Goal: Information Seeking & Learning: Learn about a topic

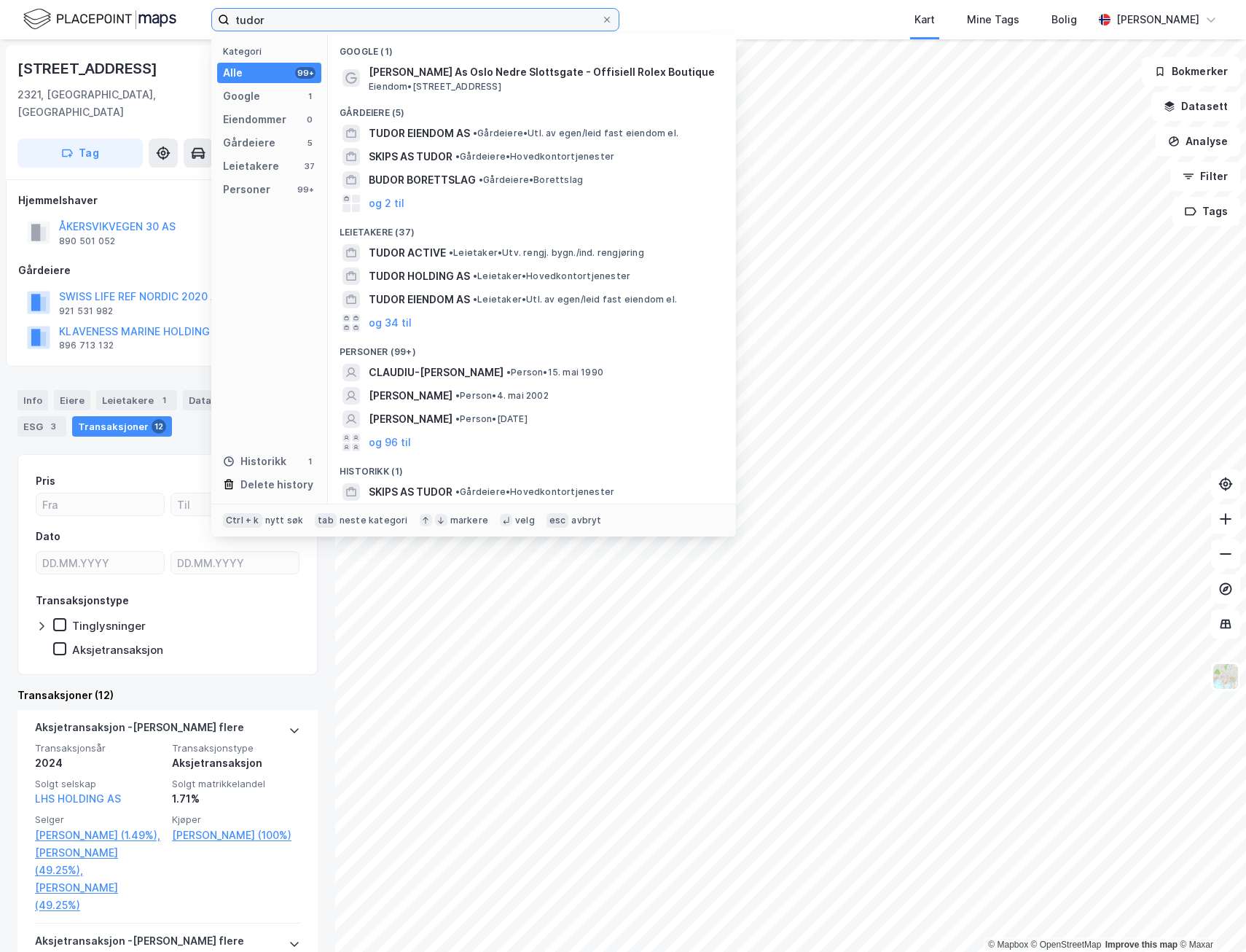
drag, startPoint x: 265, startPoint y: 12, endPoint x: 270, endPoint y: 17, distance: 7.1
click at [267, 17] on input "tudor" at bounding box center [416, 20] width 372 height 22
drag, startPoint x: 277, startPoint y: 19, endPoint x: 175, endPoint y: 21, distance: 102.0
click at [176, 21] on div "tudor Kategori Alle 99+ Google 1 Eiendommer 0 Gårdeiere 5 Leietakere 37 Persone…" at bounding box center [623, 19] width 1246 height 39
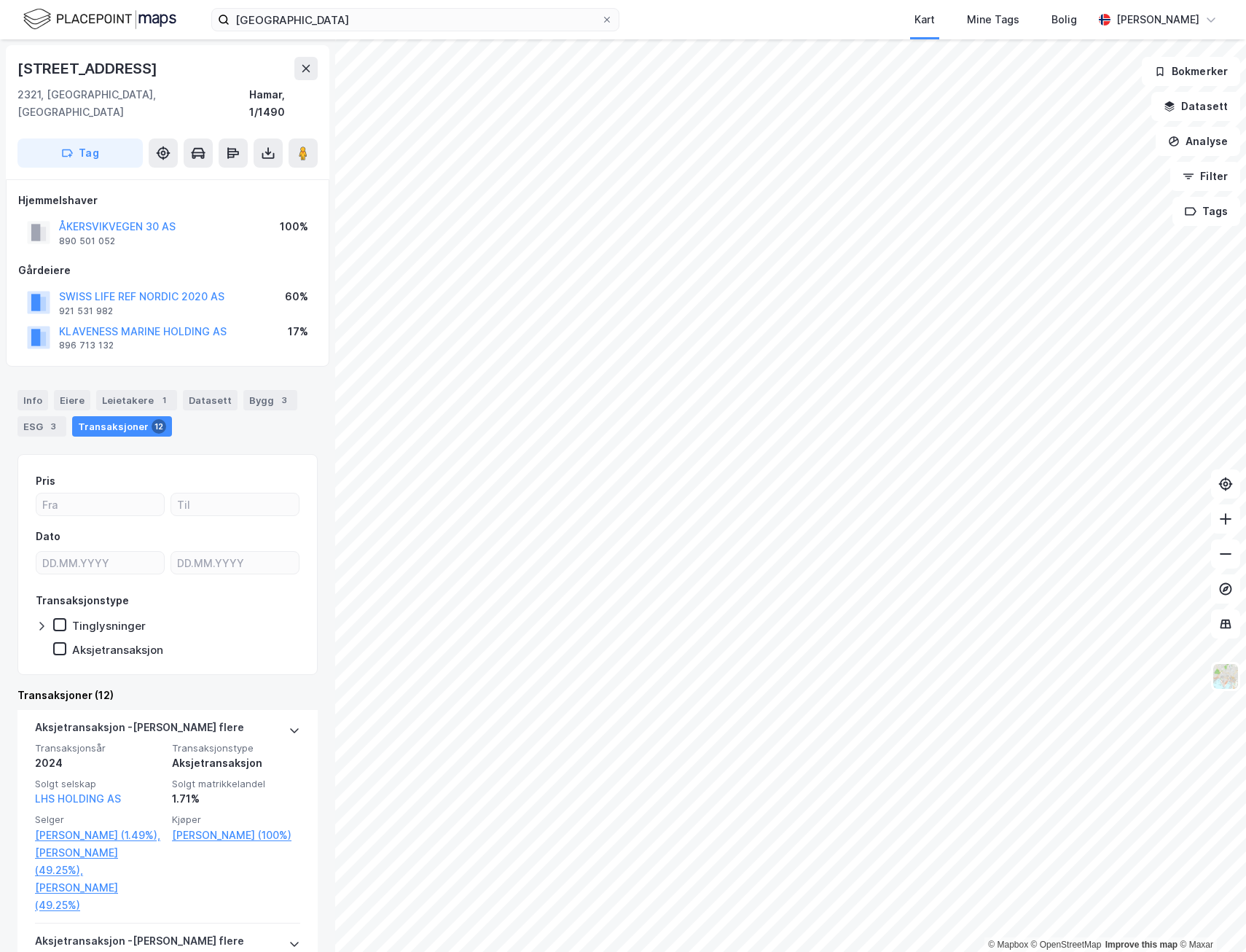
click at [505, 951] on html "tønsberg Kart Mine Tags Bolig [PERSON_NAME] © Mapbox © OpenStreetMap Improve th…" at bounding box center [623, 476] width 1246 height 952
click at [506, 951] on html "tønsberg Kart Mine Tags Bolig [PERSON_NAME] © Mapbox © OpenStreetMap Improve th…" at bounding box center [623, 476] width 1246 height 952
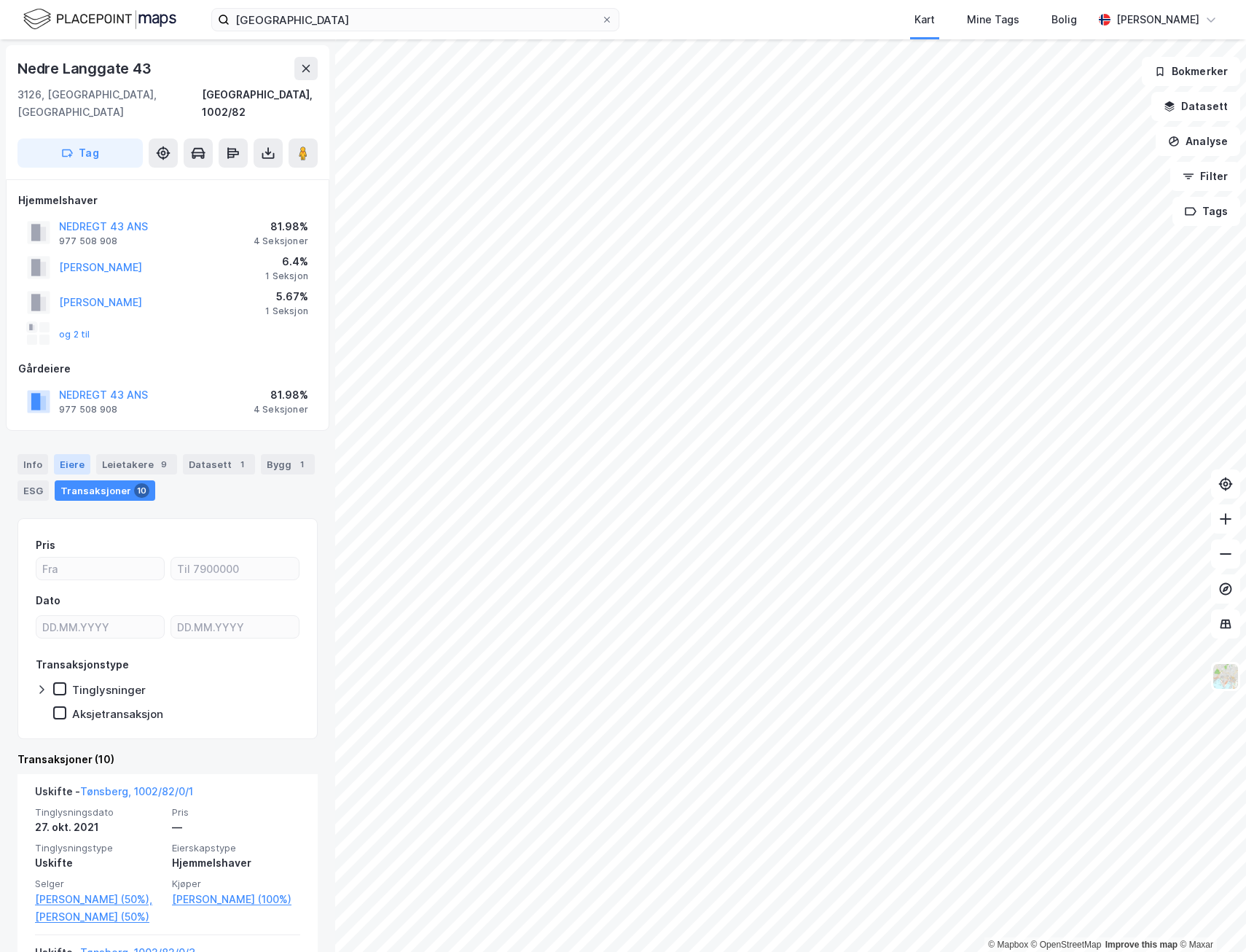
click at [63, 454] on div "Eiere" at bounding box center [72, 464] width 37 height 21
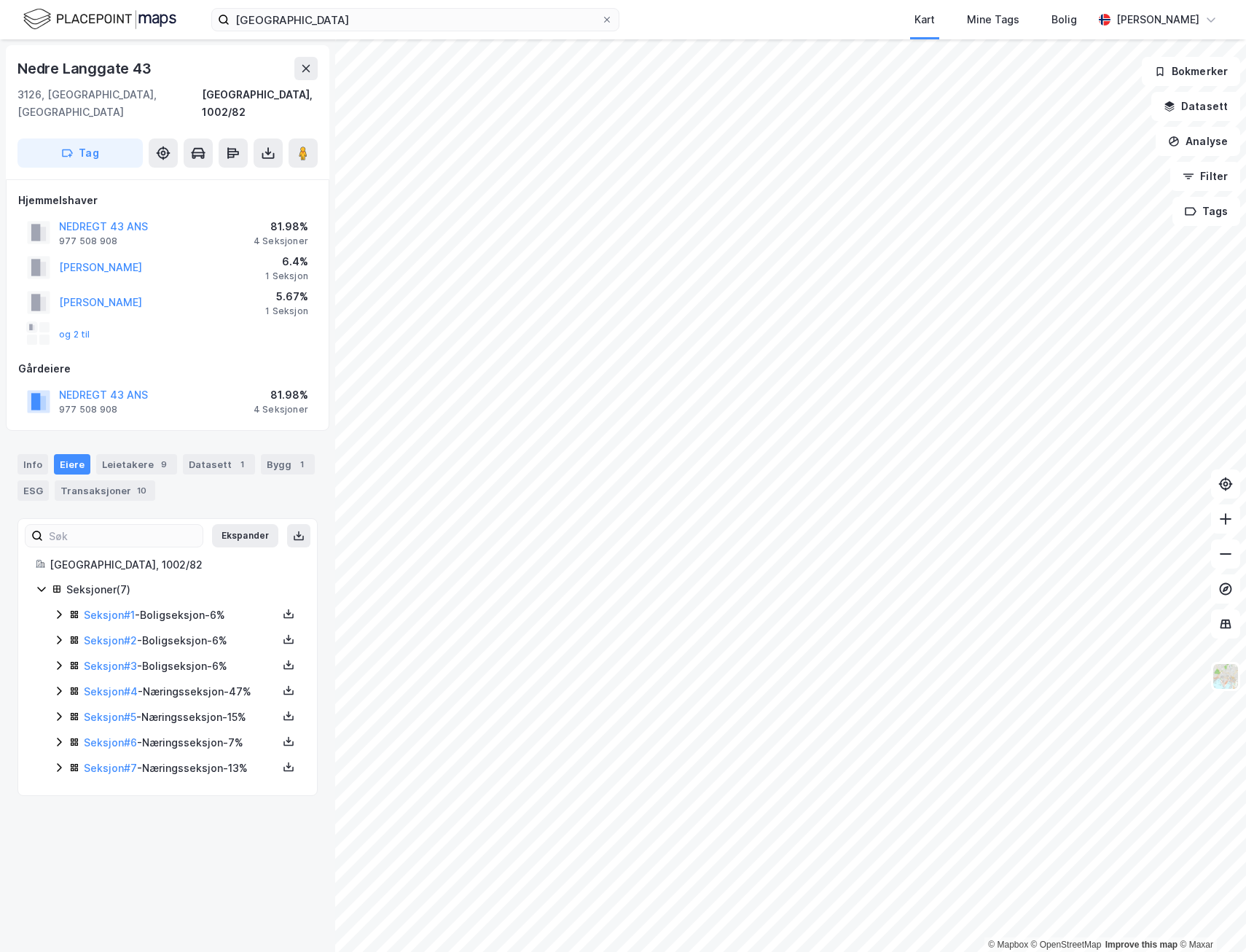
click at [61, 606] on div "Seksjon # 1 - Boligseksjon - 6%" at bounding box center [176, 615] width 247 height 18
click at [56, 811] on icon at bounding box center [59, 817] width 12 height 12
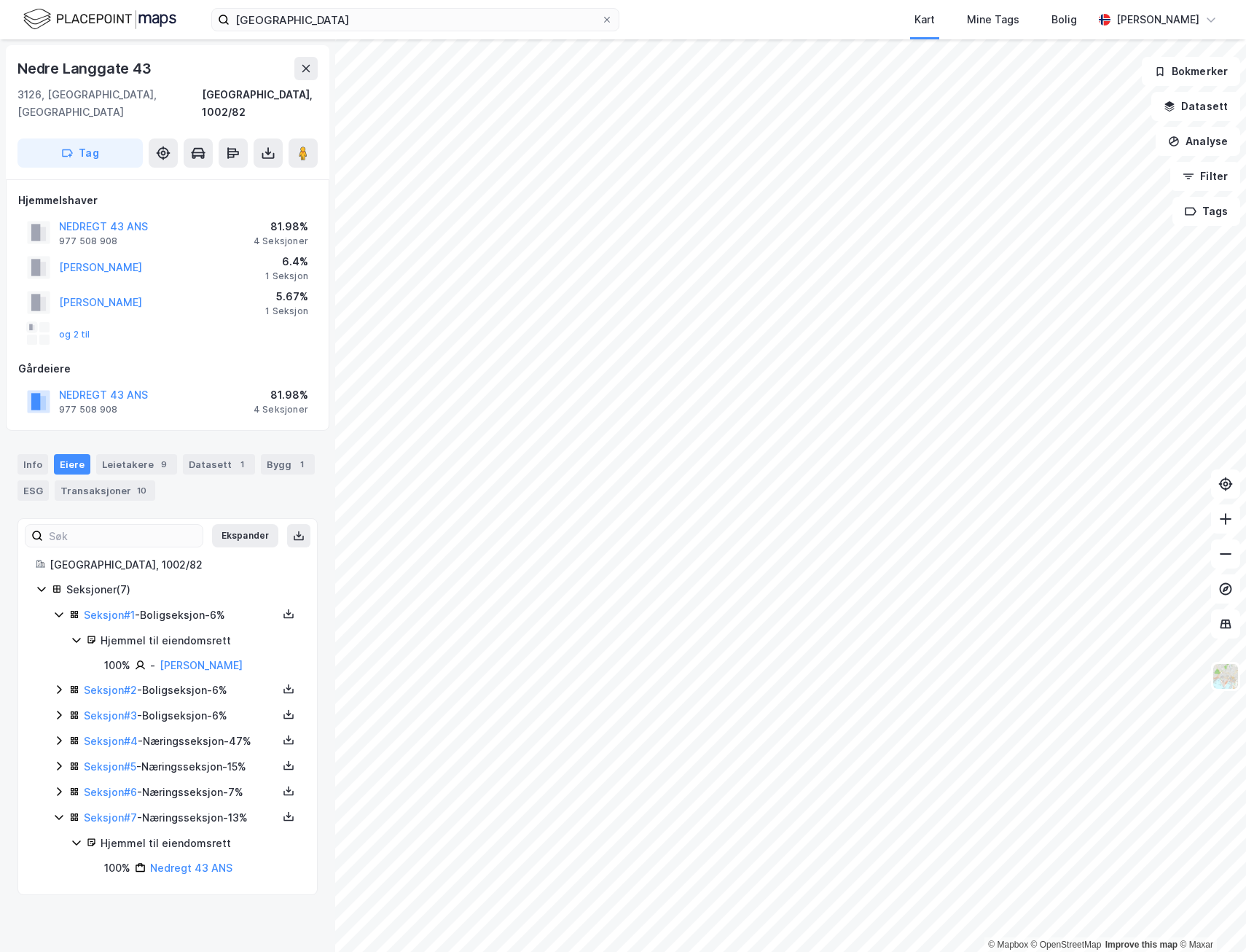
click at [60, 785] on icon at bounding box center [59, 791] width 12 height 12
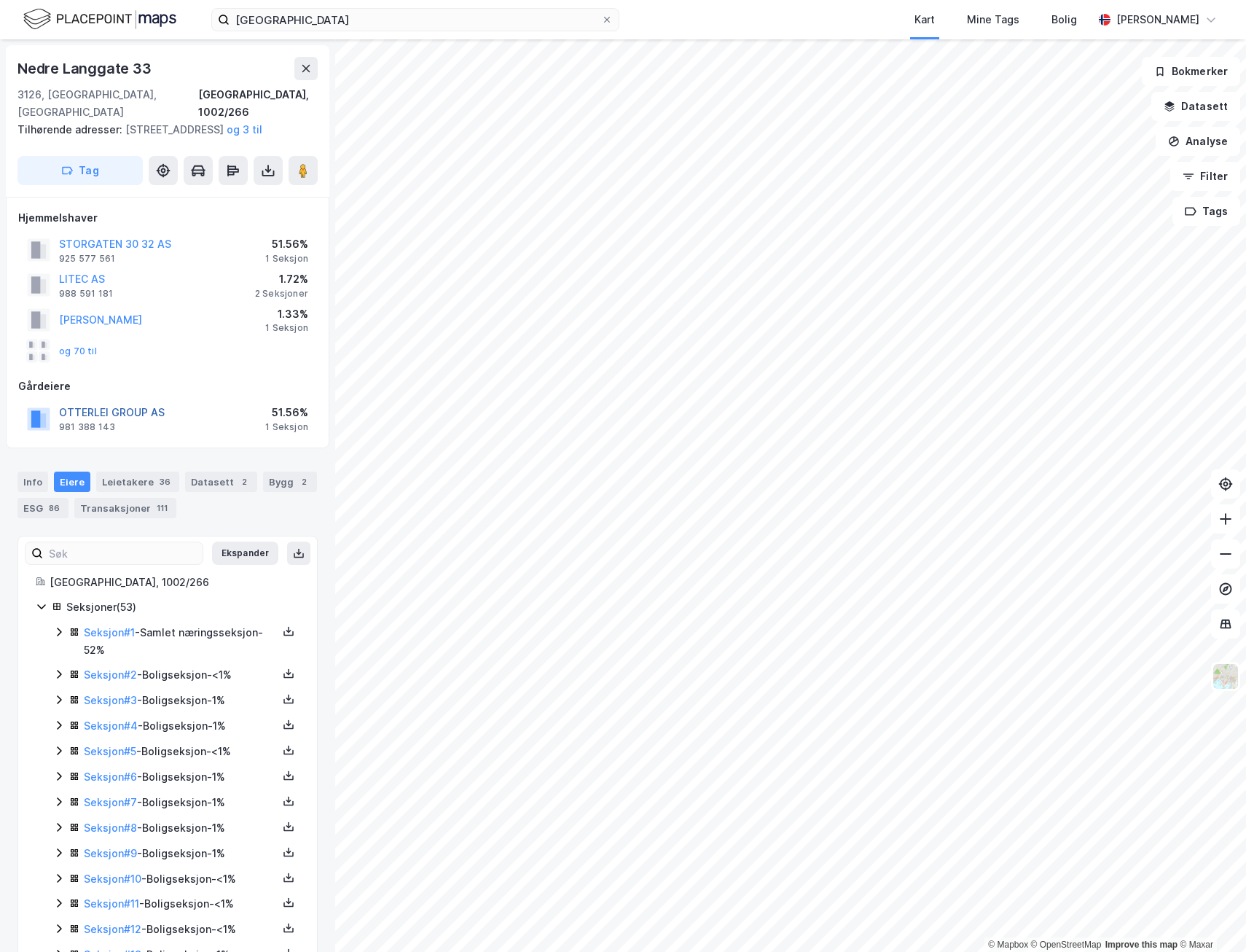
click at [0, 0] on button "OTTERLEI GROUP AS" at bounding box center [0, 0] width 0 height 0
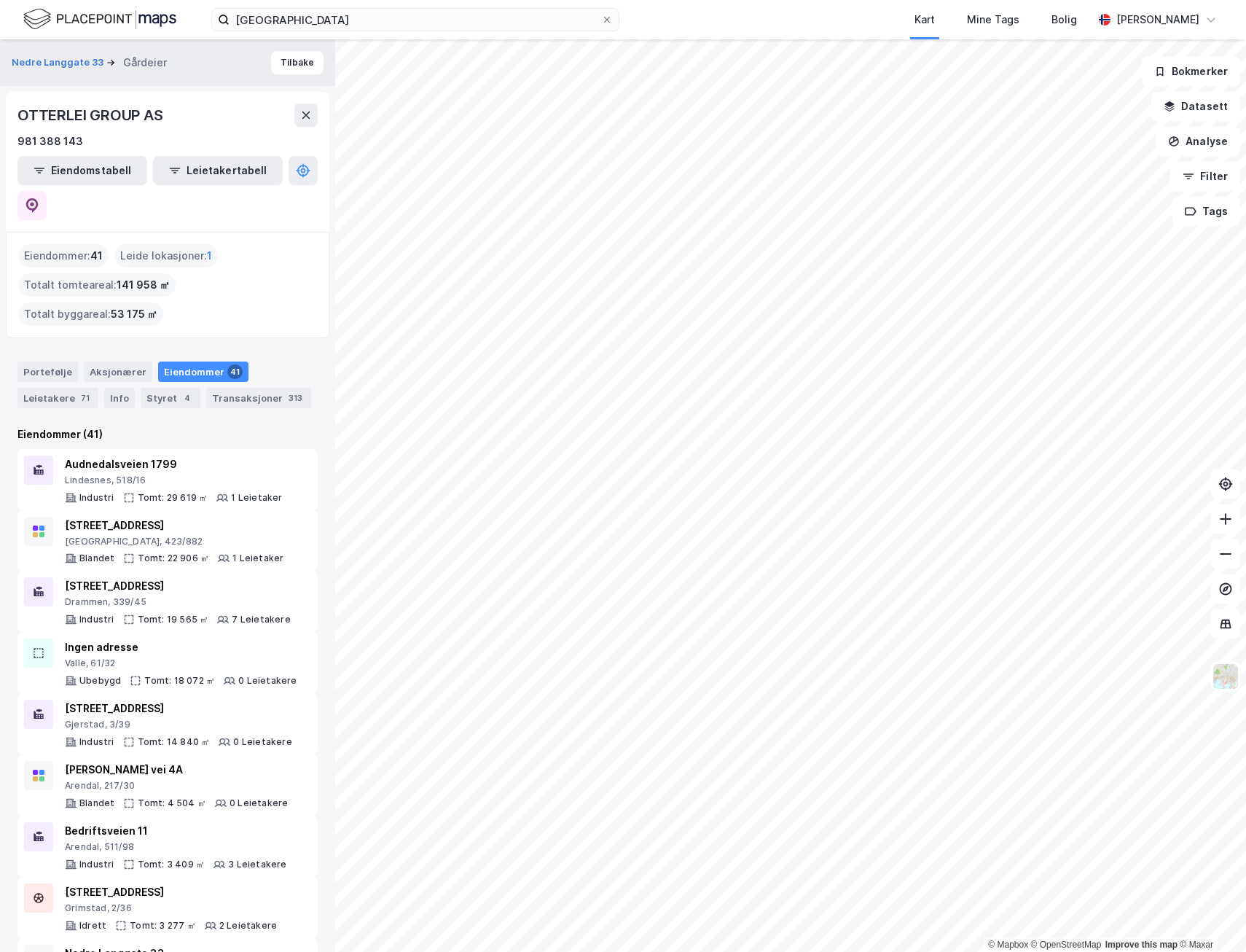
click at [881, 951] on html "tønsberg Kart Mine Tags Bolig [PERSON_NAME] © Mapbox © OpenStreetMap Improve th…" at bounding box center [623, 476] width 1246 height 952
click at [443, 951] on html "tønsberg Kart Mine Tags Bolig [PERSON_NAME] © Mapbox © OpenStreetMap Improve th…" at bounding box center [623, 476] width 1246 height 952
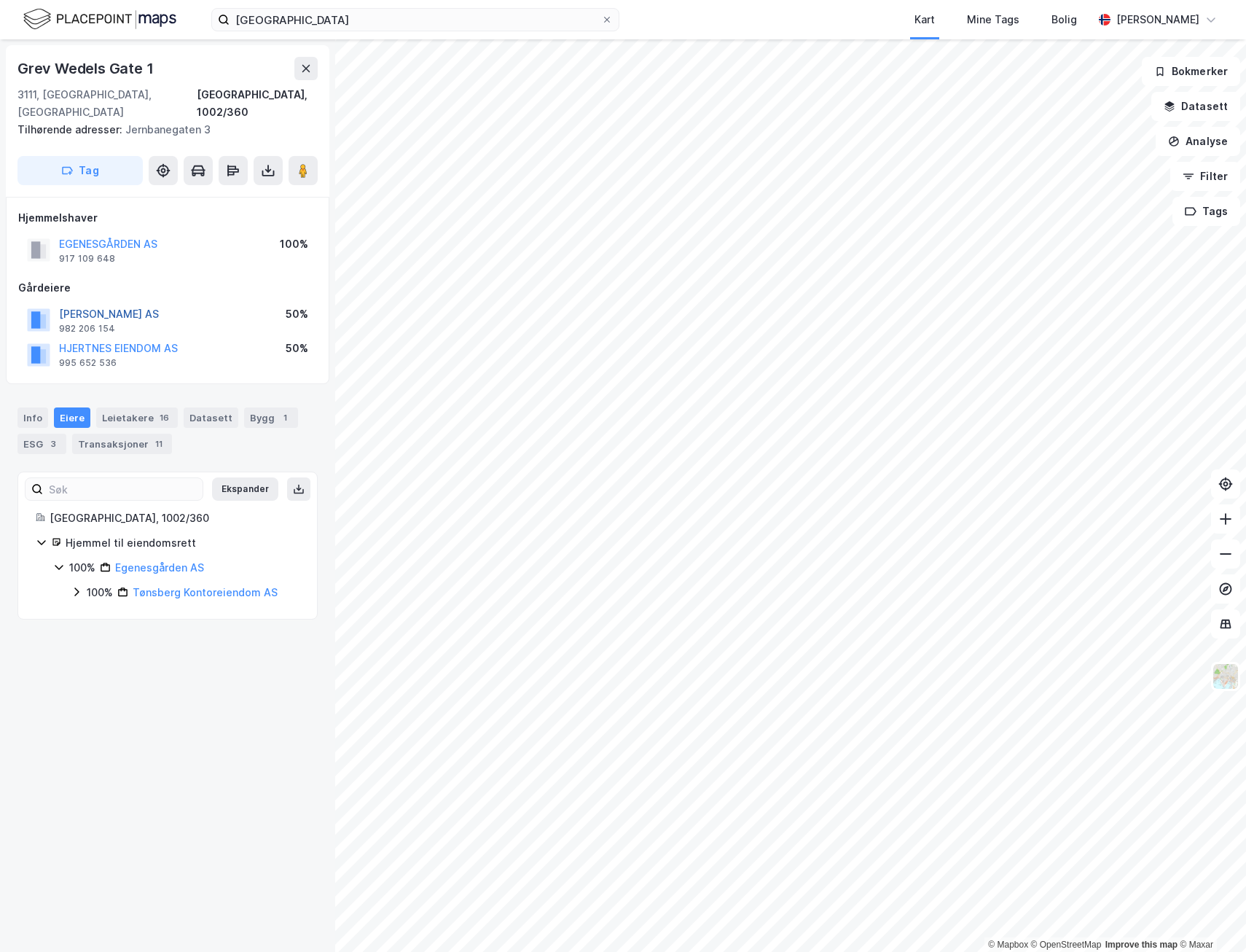
click at [0, 0] on button "[PERSON_NAME] AS" at bounding box center [0, 0] width 0 height 0
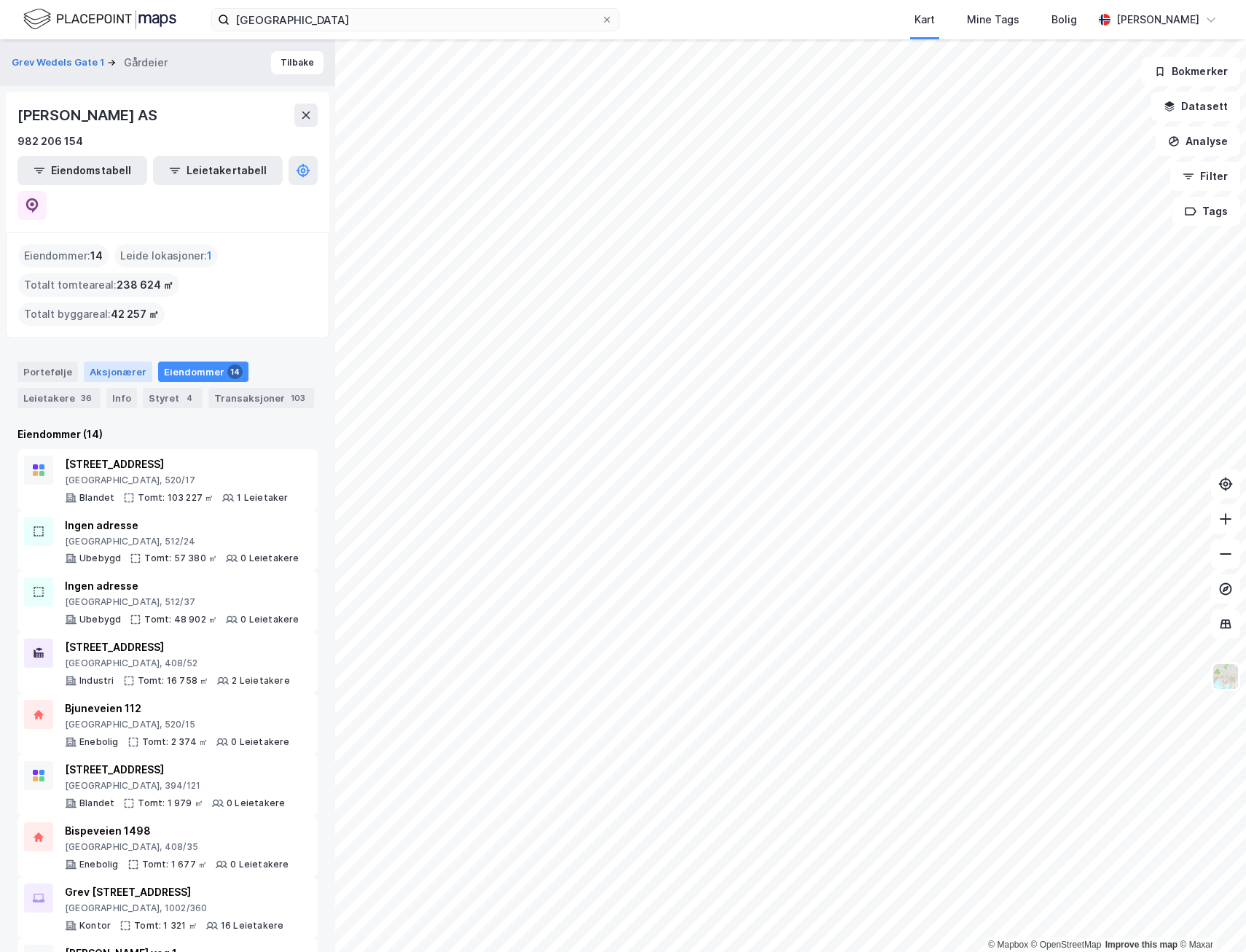
click at [105, 361] on div "Aksjonærer" at bounding box center [118, 371] width 69 height 21
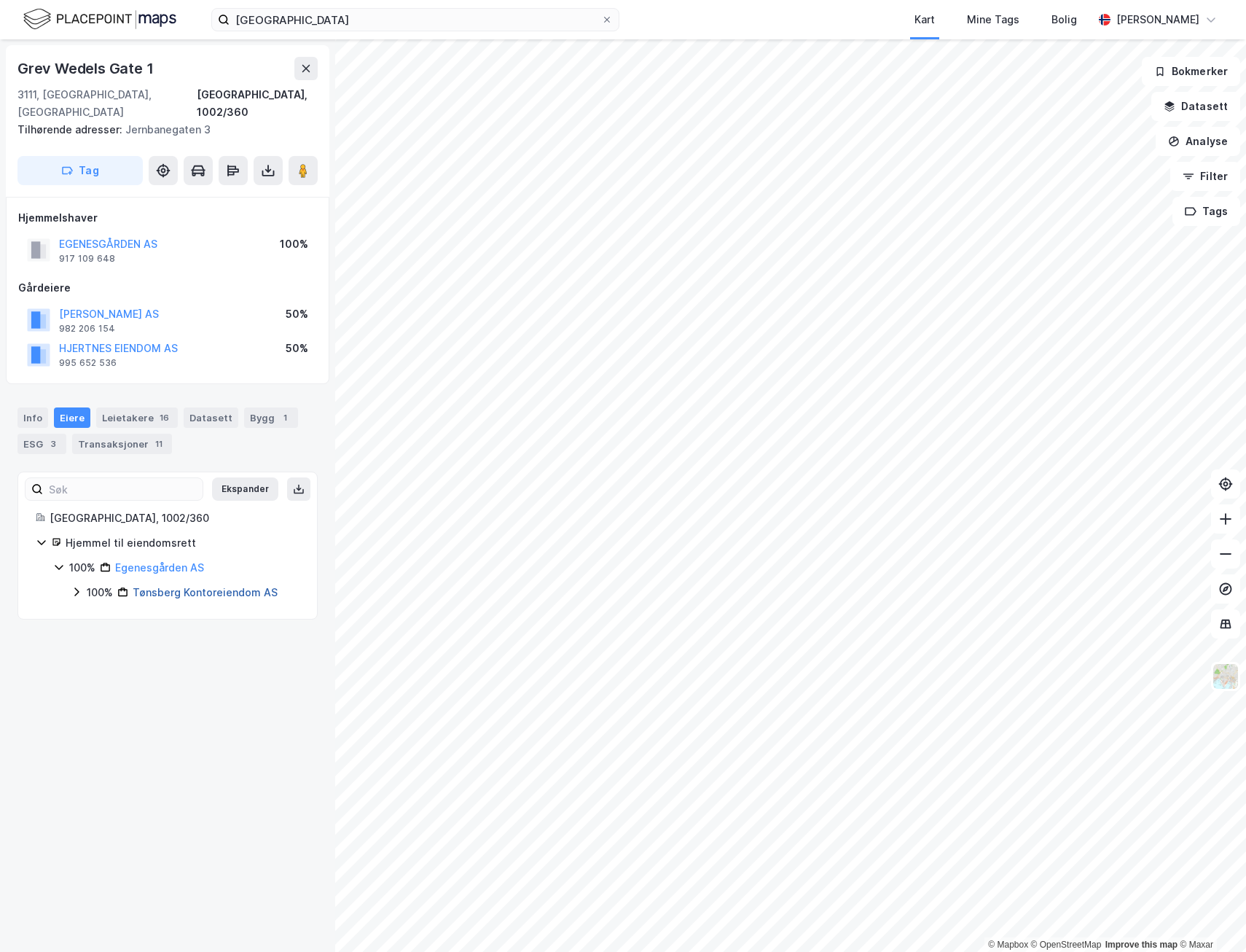
click at [217, 586] on link "Tønsberg Kontoreiendom AS" at bounding box center [205, 592] width 145 height 12
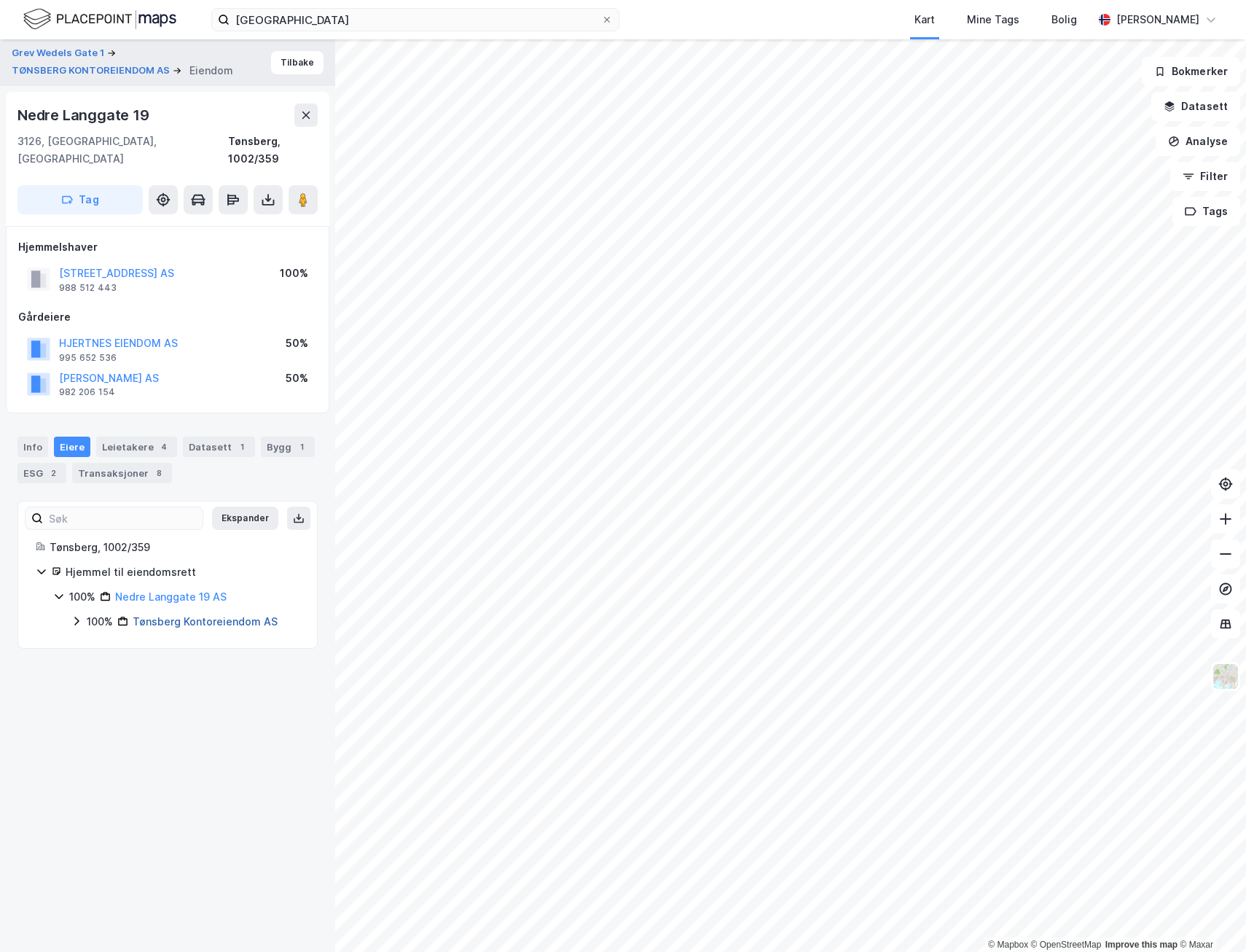
click at [188, 615] on link "Tønsberg Kontoreiendom AS" at bounding box center [205, 621] width 145 height 12
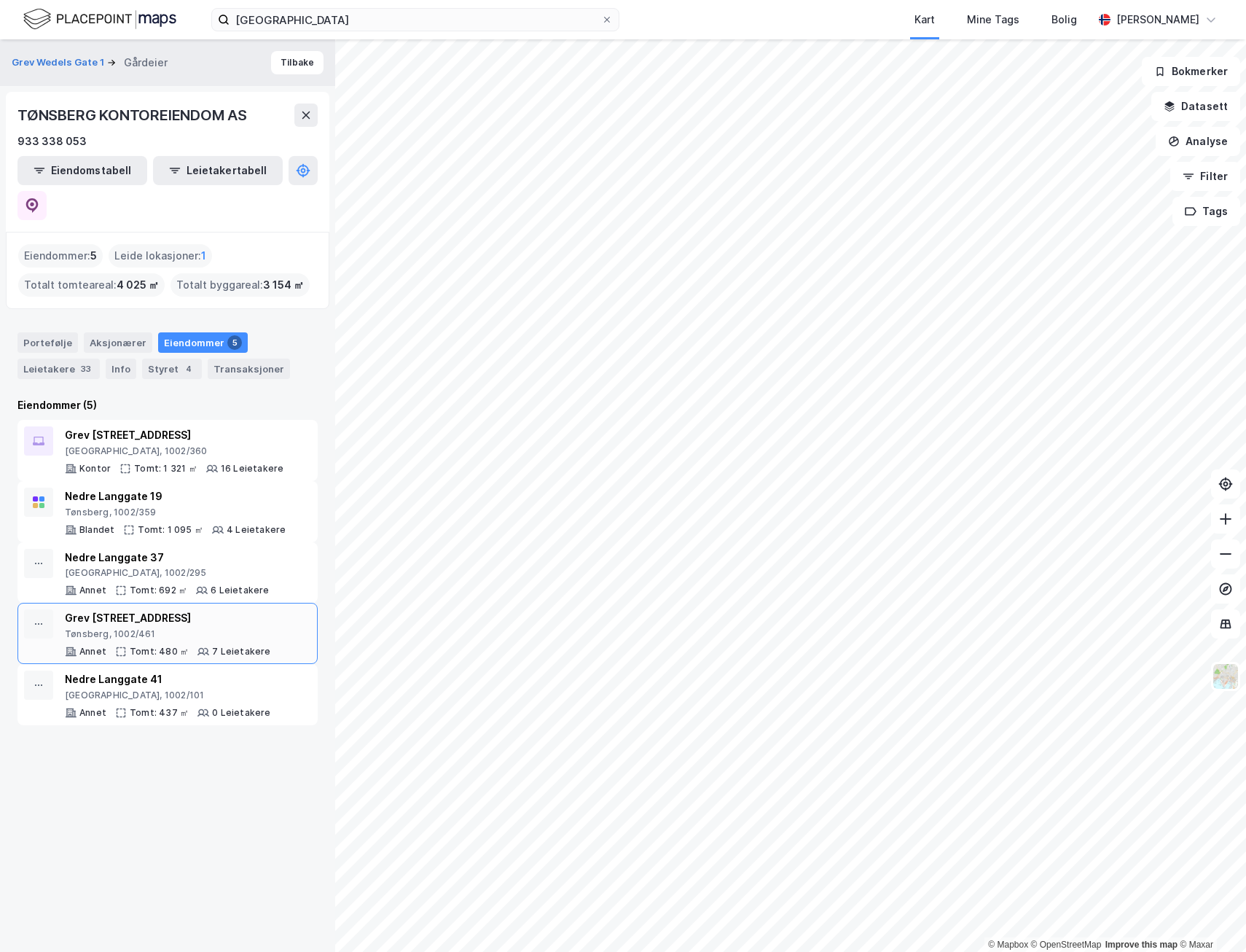
click at [235, 626] on div "© Mapbox © OpenStreetMap Improve this map © Maxar Grev Wedels Gate 1 Gårdeier T…" at bounding box center [623, 495] width 1246 height 912
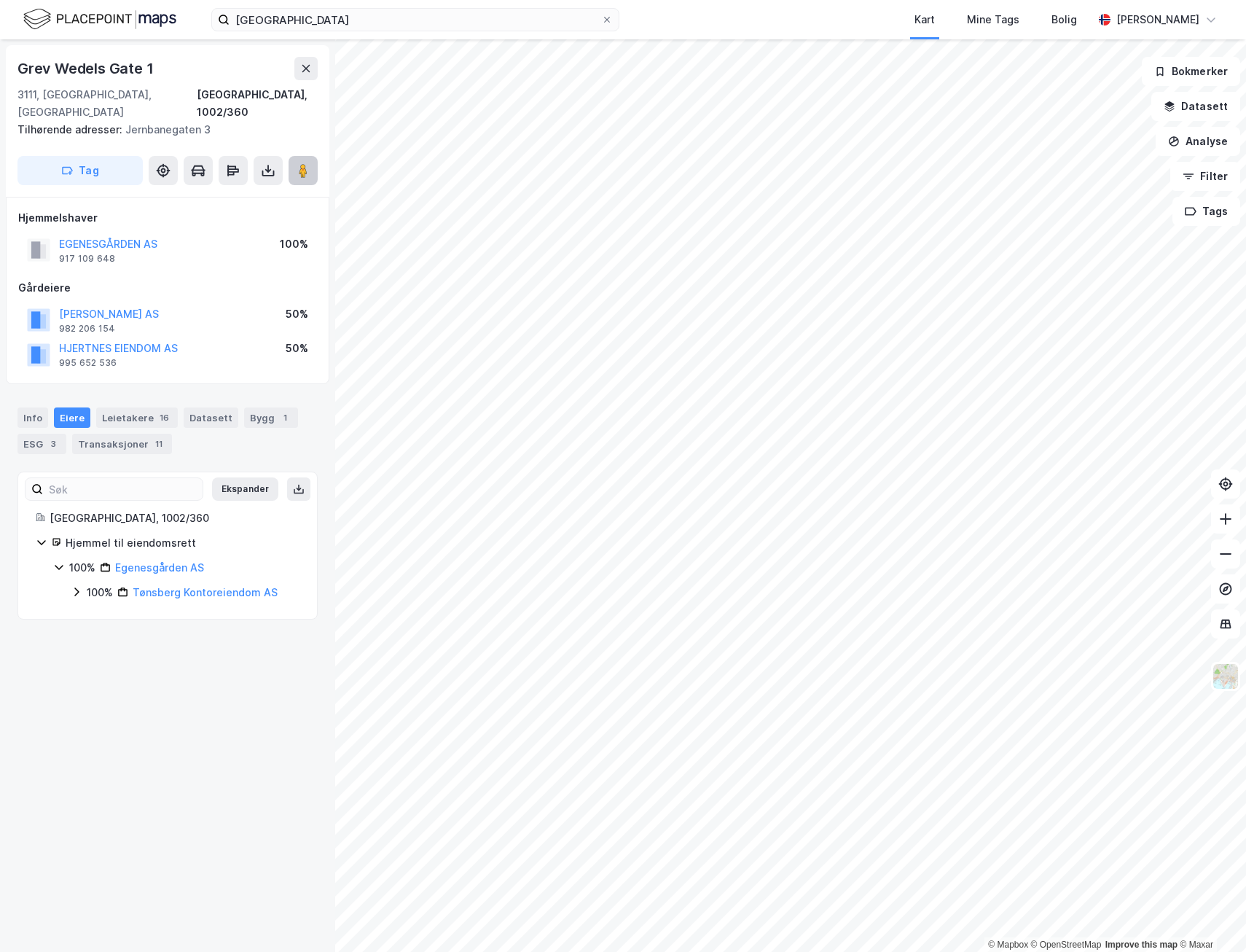
click at [298, 164] on icon at bounding box center [303, 171] width 15 height 15
click at [0, 0] on button "[PERSON_NAME] AS" at bounding box center [0, 0] width 0 height 0
click at [207, 586] on link "Tønsberg Kontoreiendom AS" at bounding box center [205, 592] width 145 height 12
click at [76, 586] on icon at bounding box center [76, 592] width 12 height 12
click at [92, 611] on icon at bounding box center [94, 617] width 12 height 12
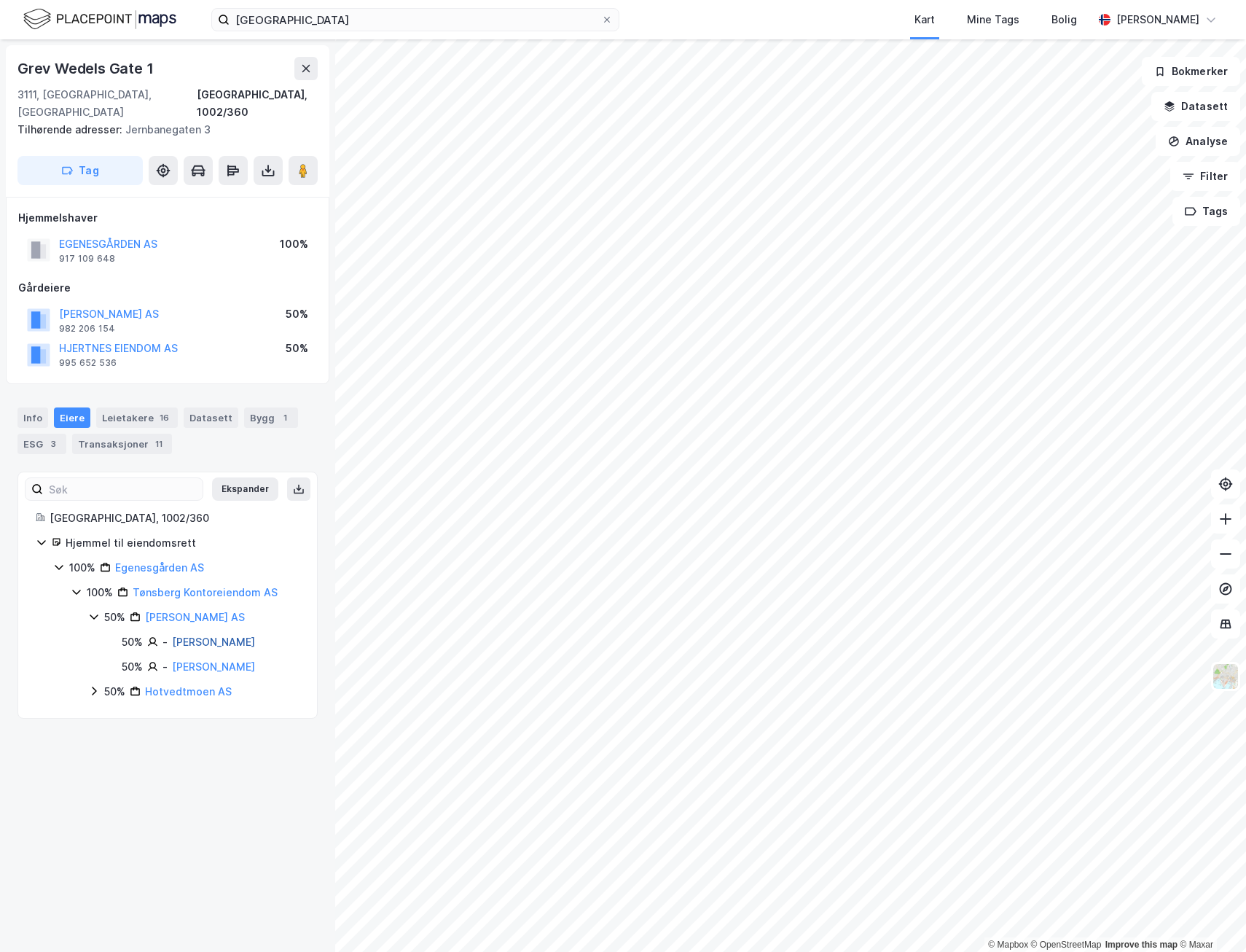
click at [212, 636] on link "[PERSON_NAME]" at bounding box center [213, 642] width 83 height 12
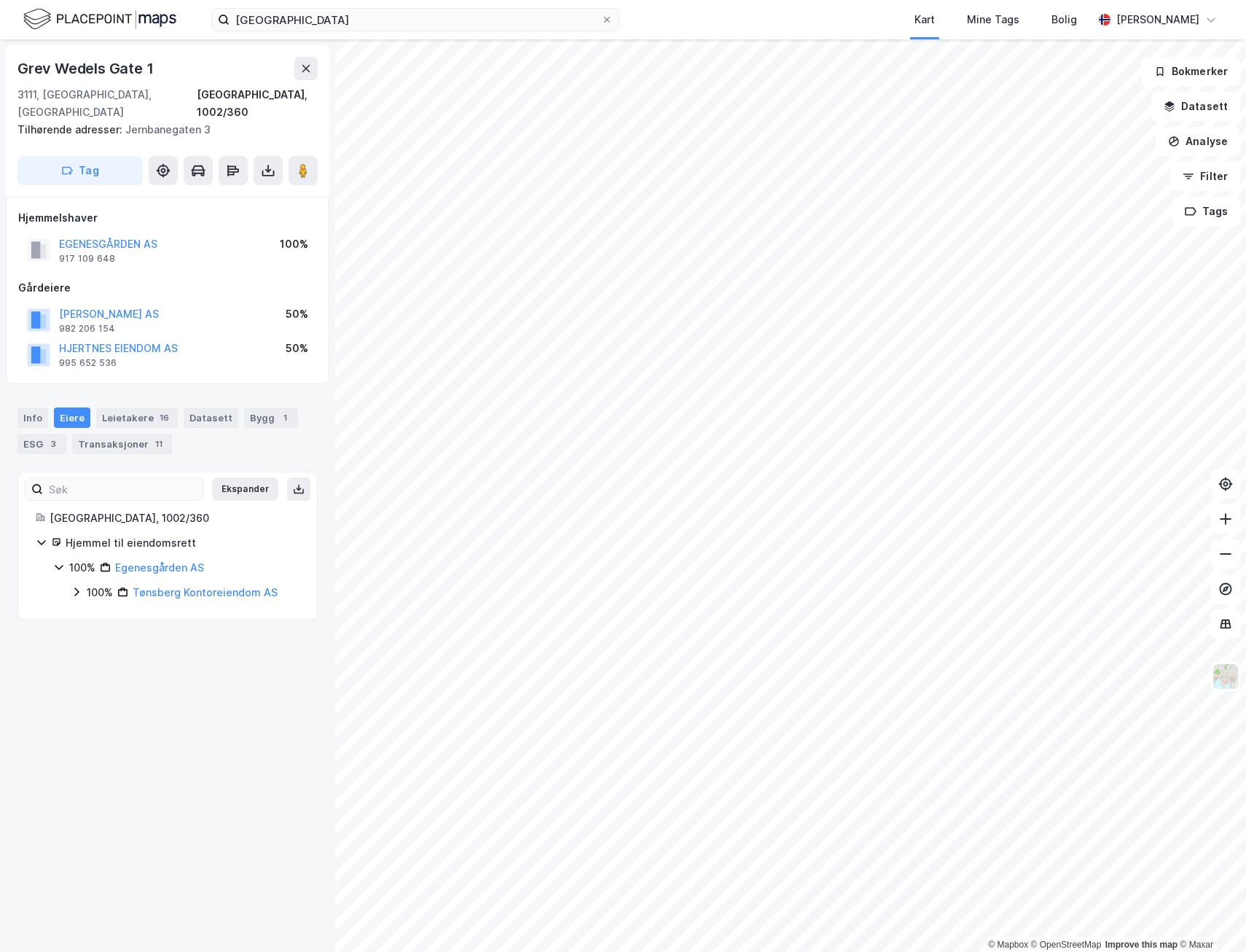
click at [79, 586] on icon at bounding box center [76, 592] width 12 height 12
drag, startPoint x: 95, startPoint y: 600, endPoint x: 100, endPoint y: 608, distance: 9.4
click at [97, 611] on icon at bounding box center [94, 617] width 12 height 12
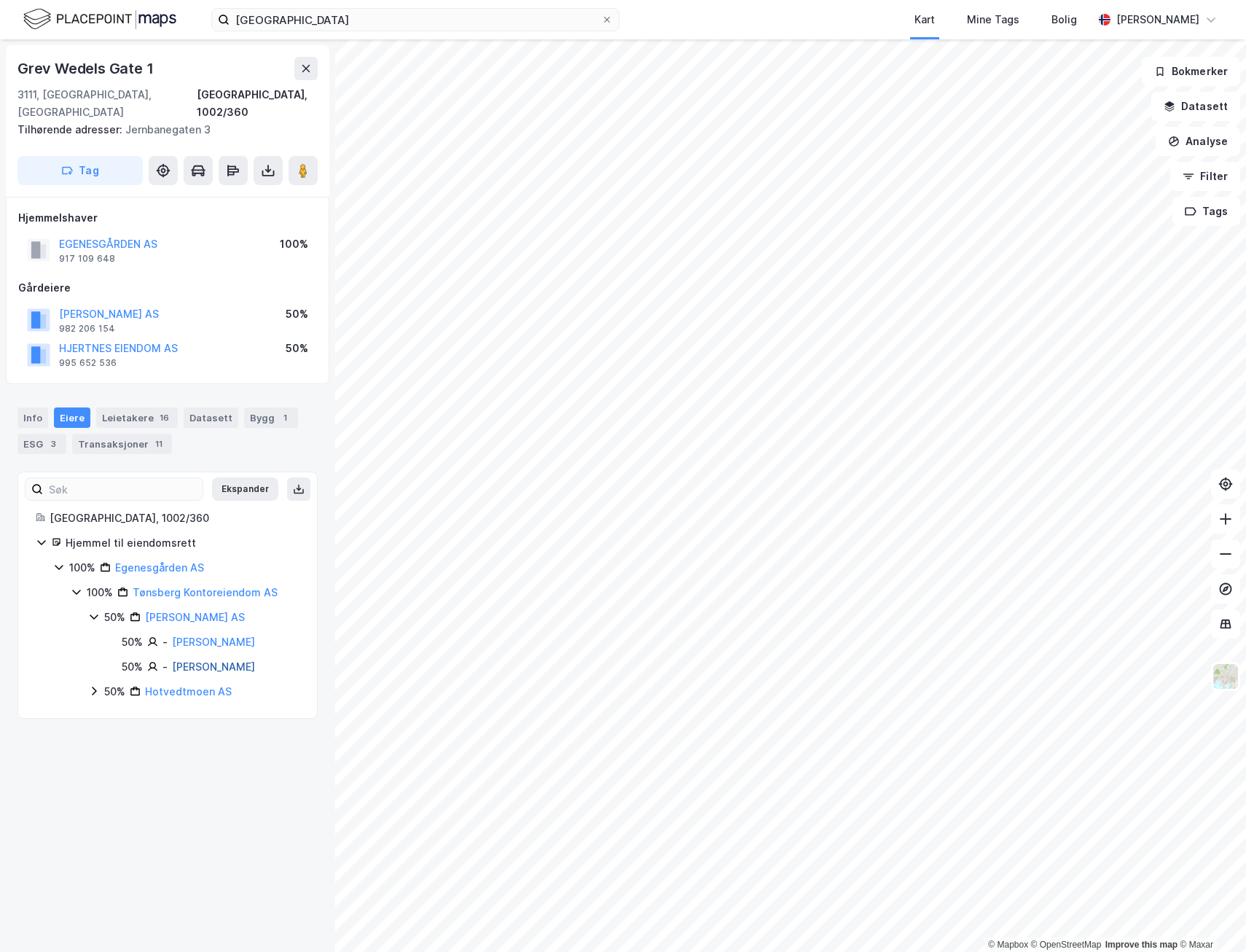
click at [196, 660] on link "[PERSON_NAME]" at bounding box center [213, 666] width 83 height 12
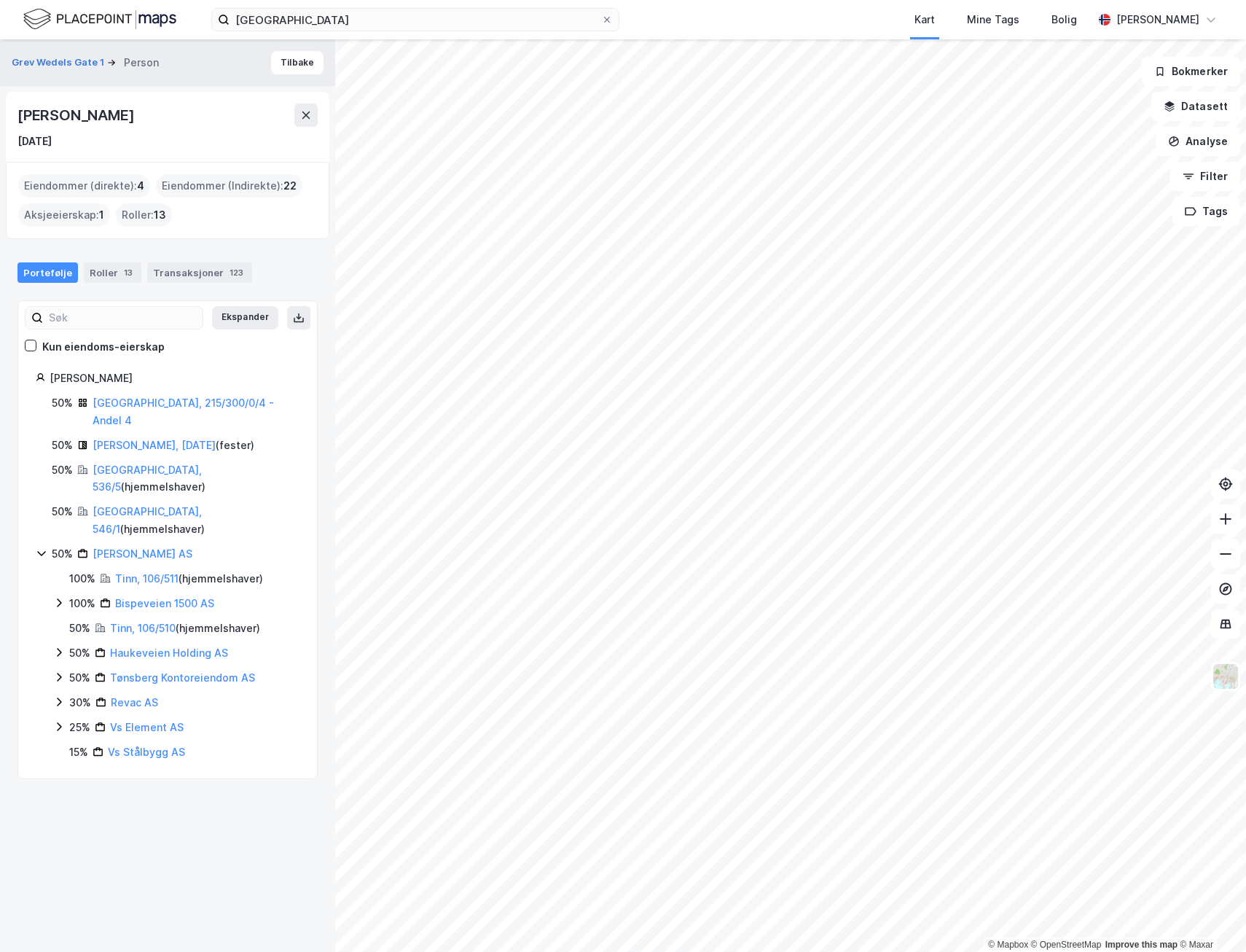
click at [41, 547] on icon at bounding box center [42, 553] width 12 height 12
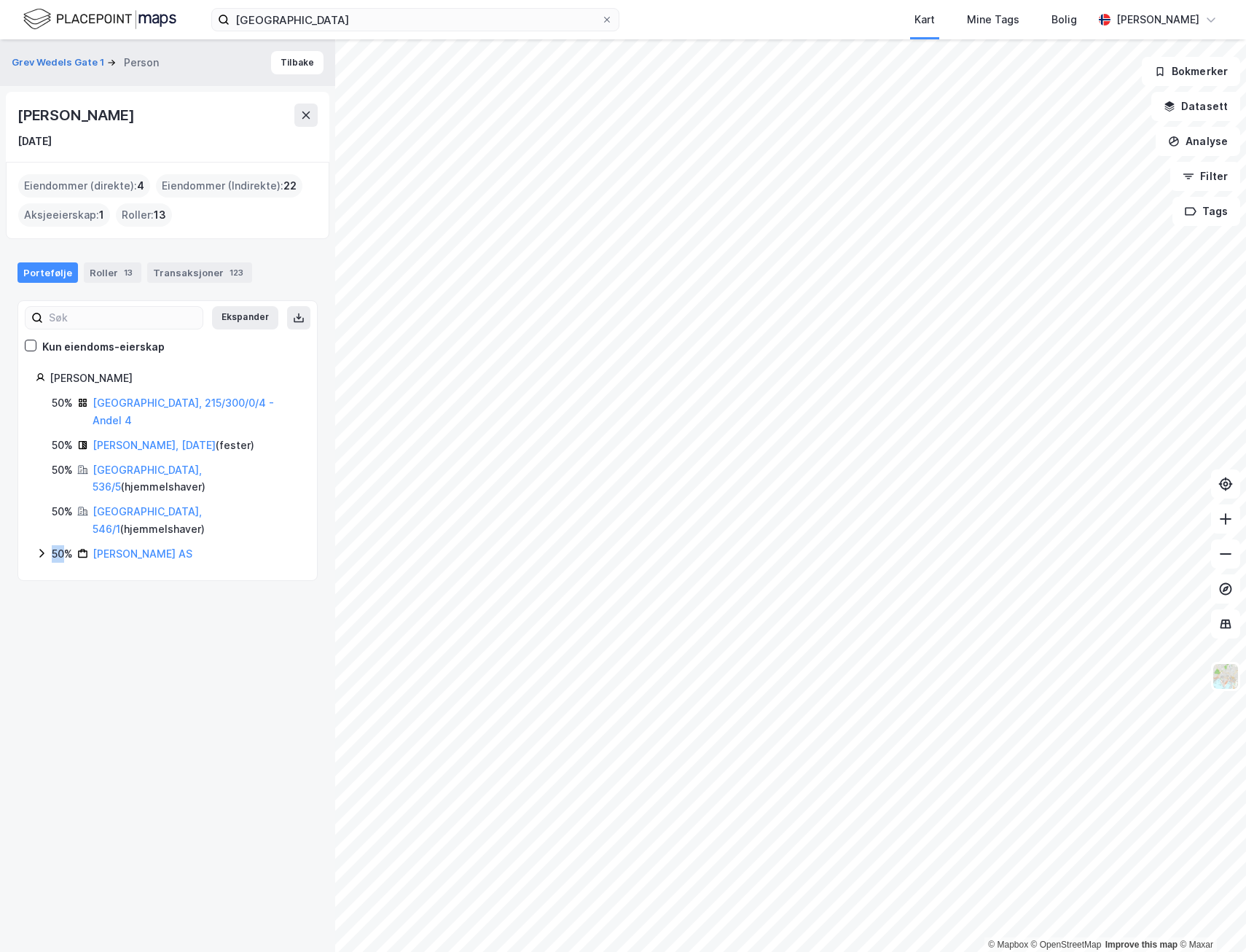
click at [41, 547] on icon at bounding box center [42, 553] width 12 height 12
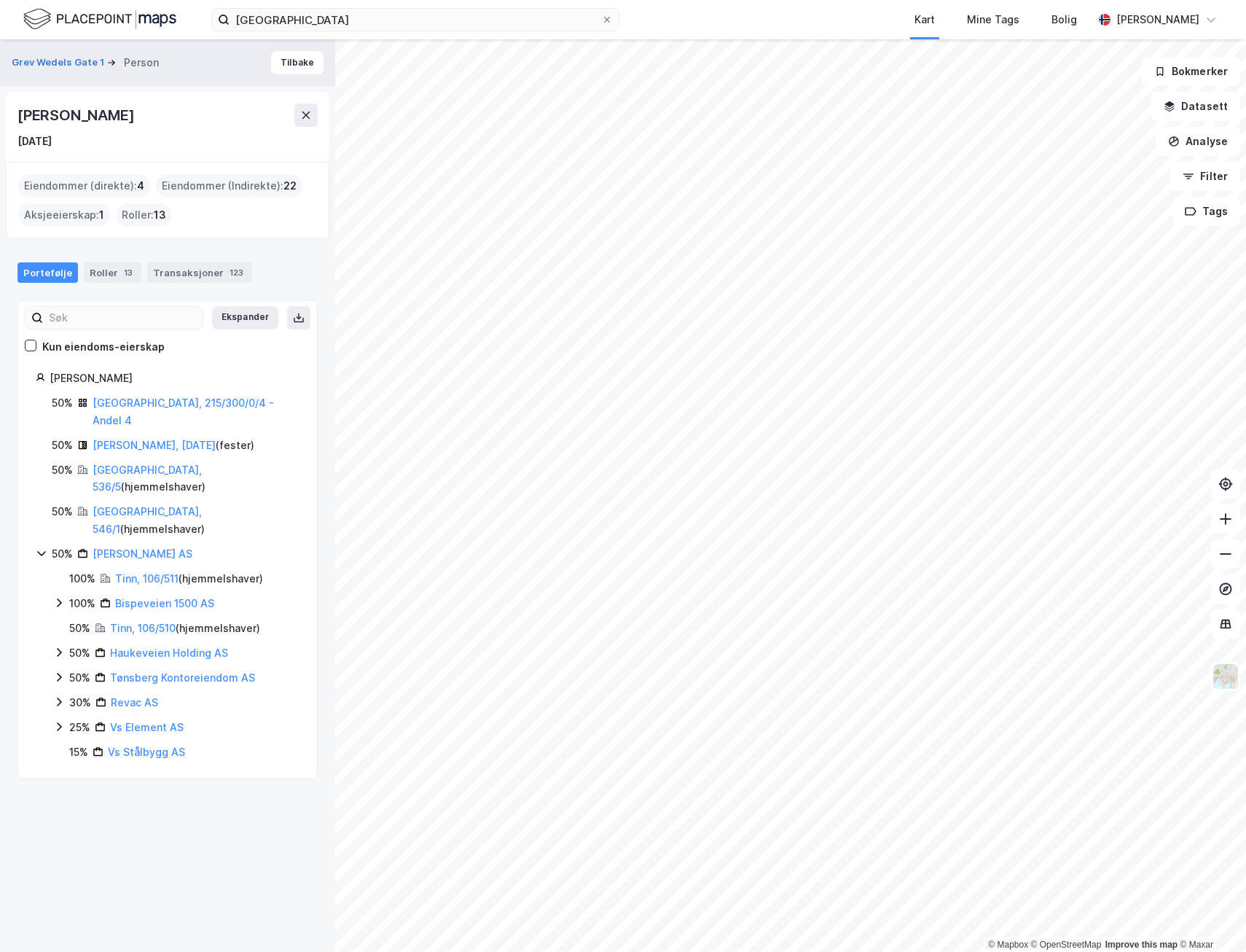
drag, startPoint x: 41, startPoint y: 501, endPoint x: 56, endPoint y: 548, distance: 49.3
click at [56, 597] on icon at bounding box center [59, 603] width 12 height 12
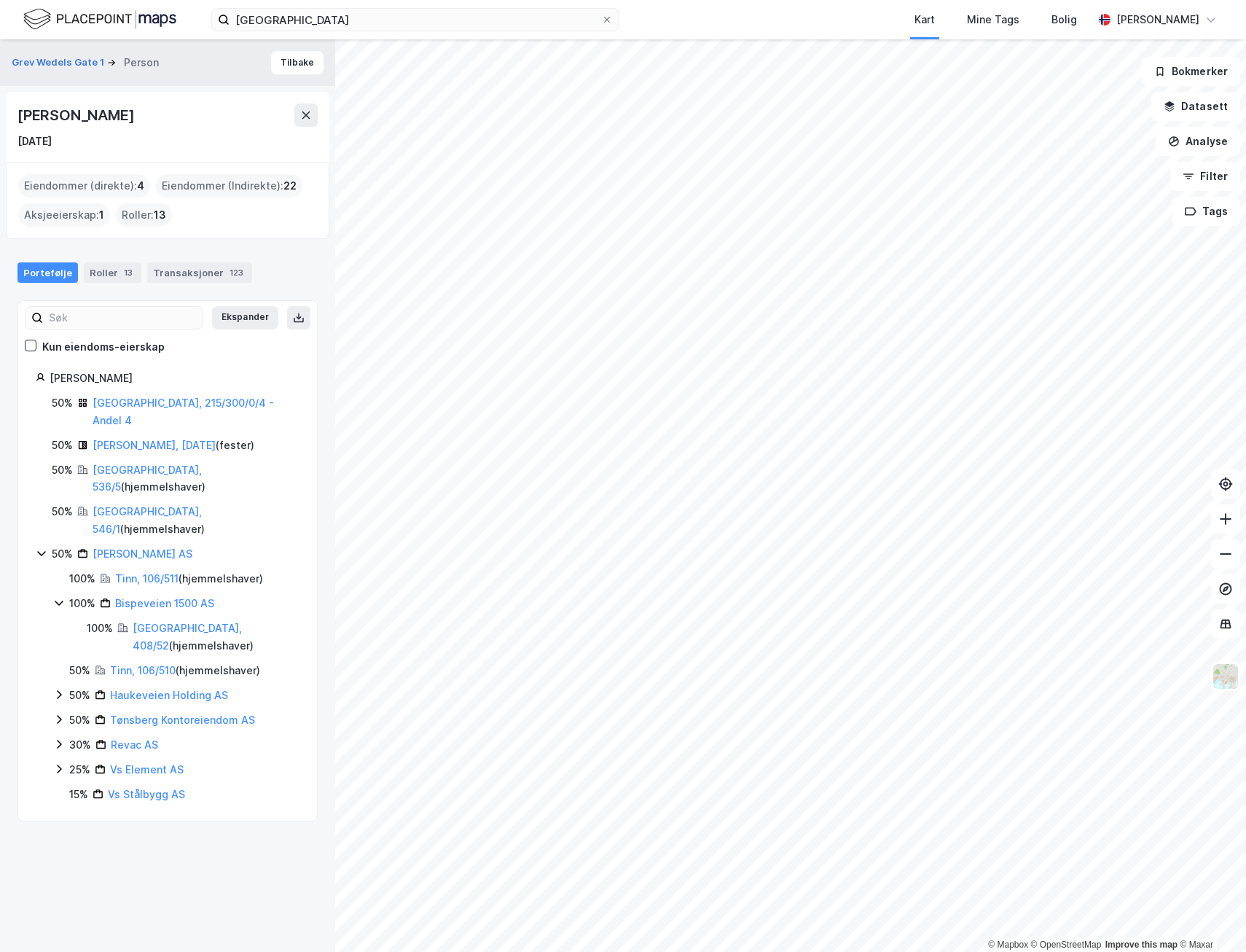
click at [56, 600] on icon at bounding box center [59, 603] width 8 height 5
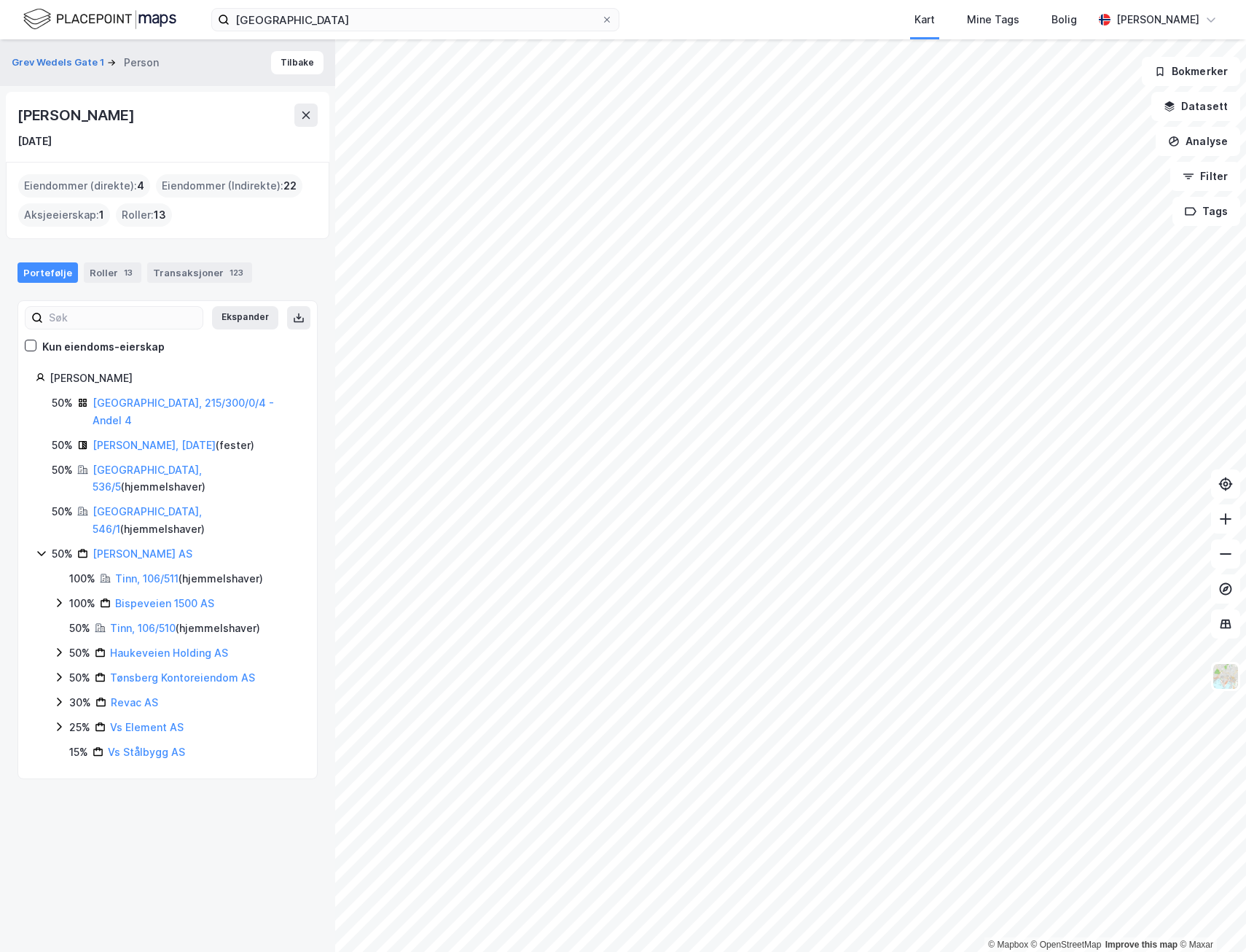
click at [60, 647] on icon at bounding box center [59, 652] width 12 height 12
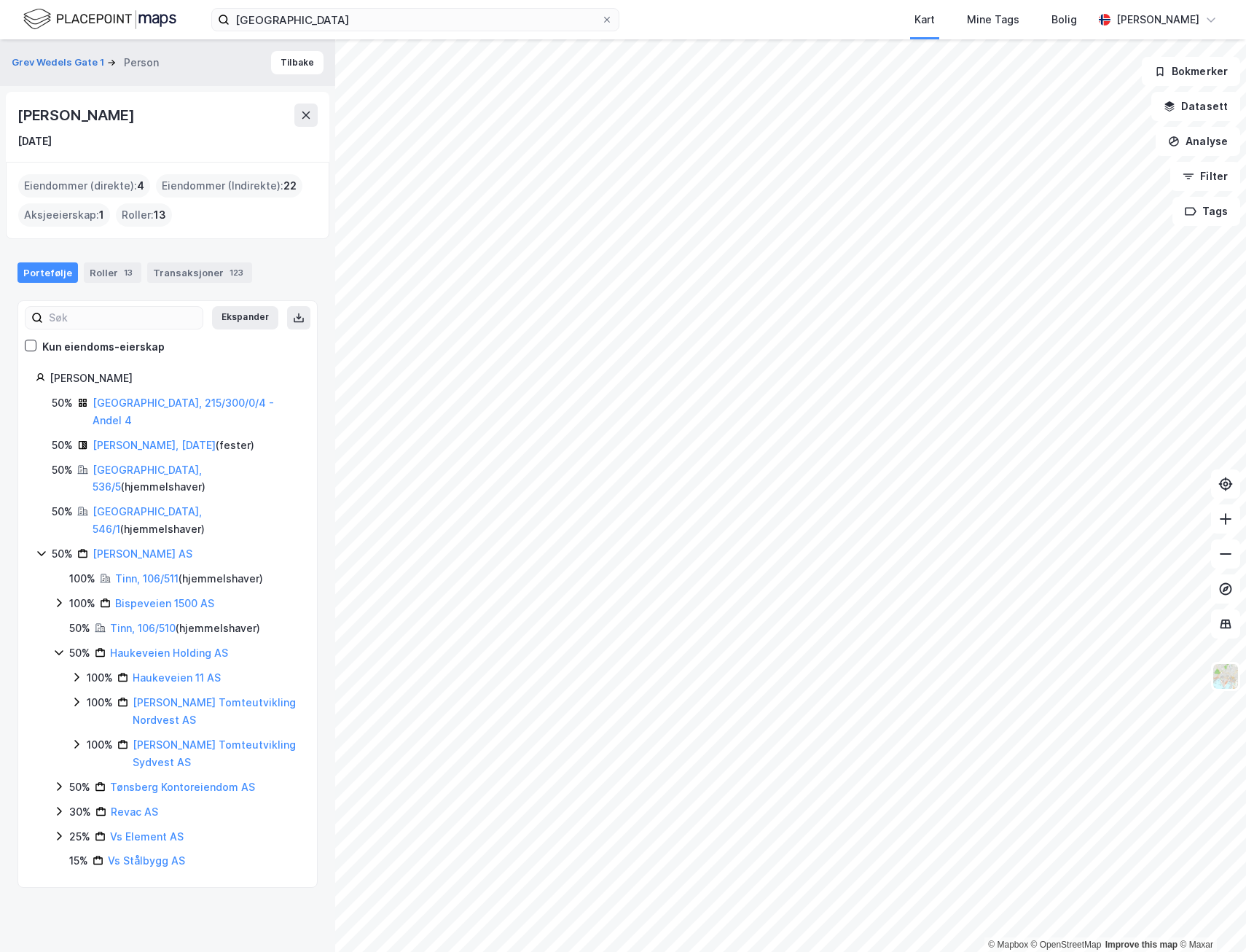
click at [60, 647] on icon at bounding box center [59, 652] width 12 height 12
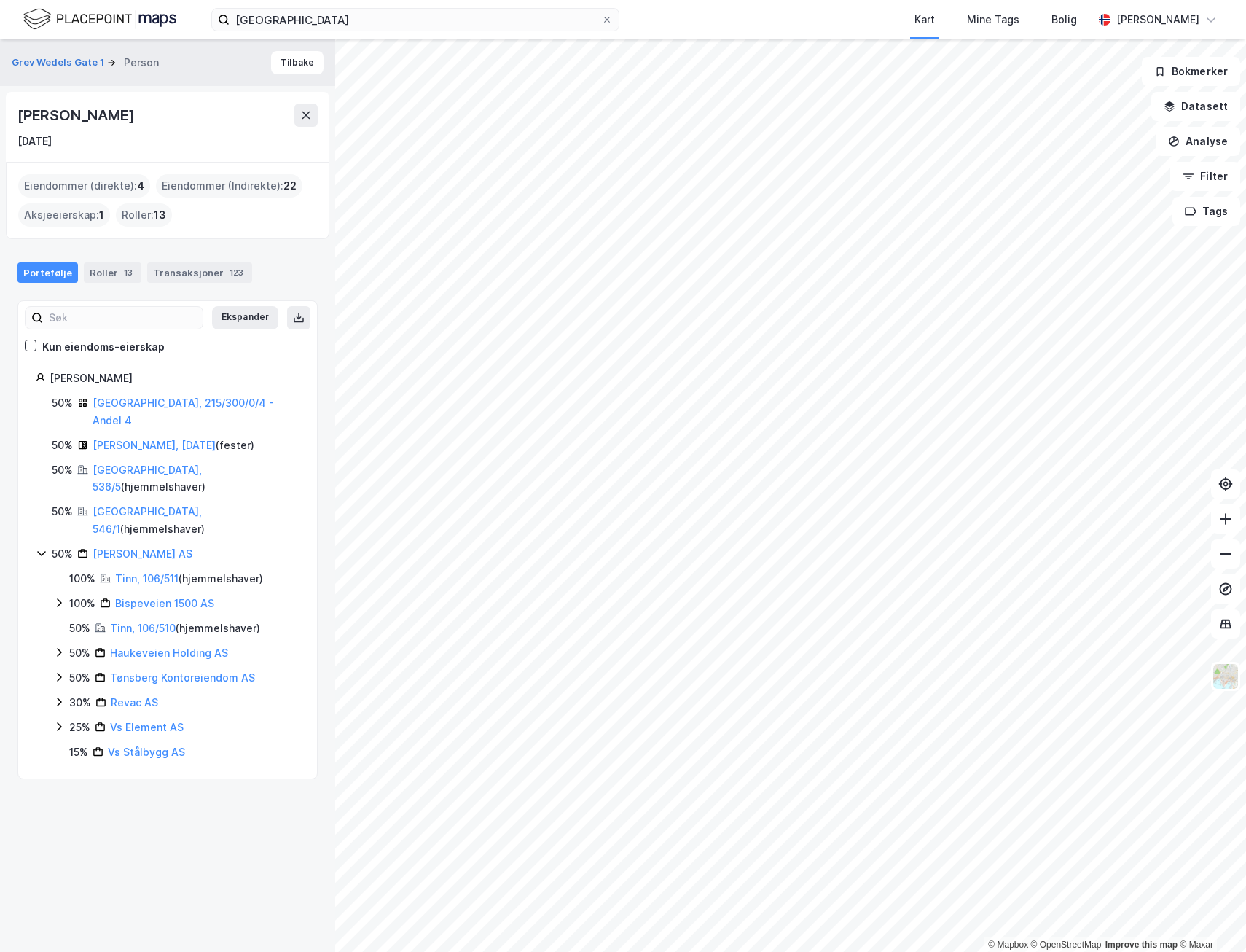
click at [57, 696] on icon at bounding box center [59, 701] width 12 height 12
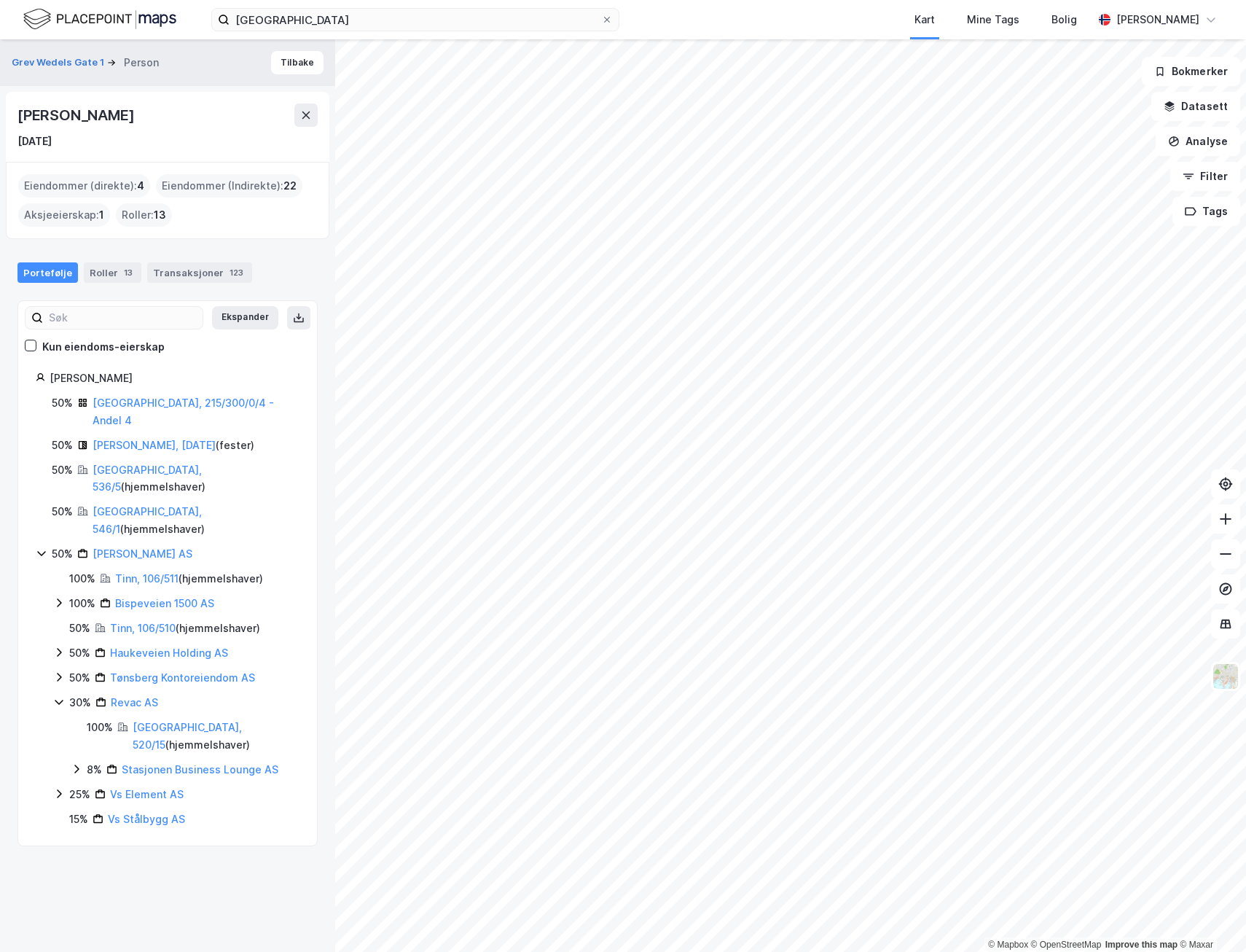
click at [57, 696] on icon at bounding box center [59, 701] width 12 height 12
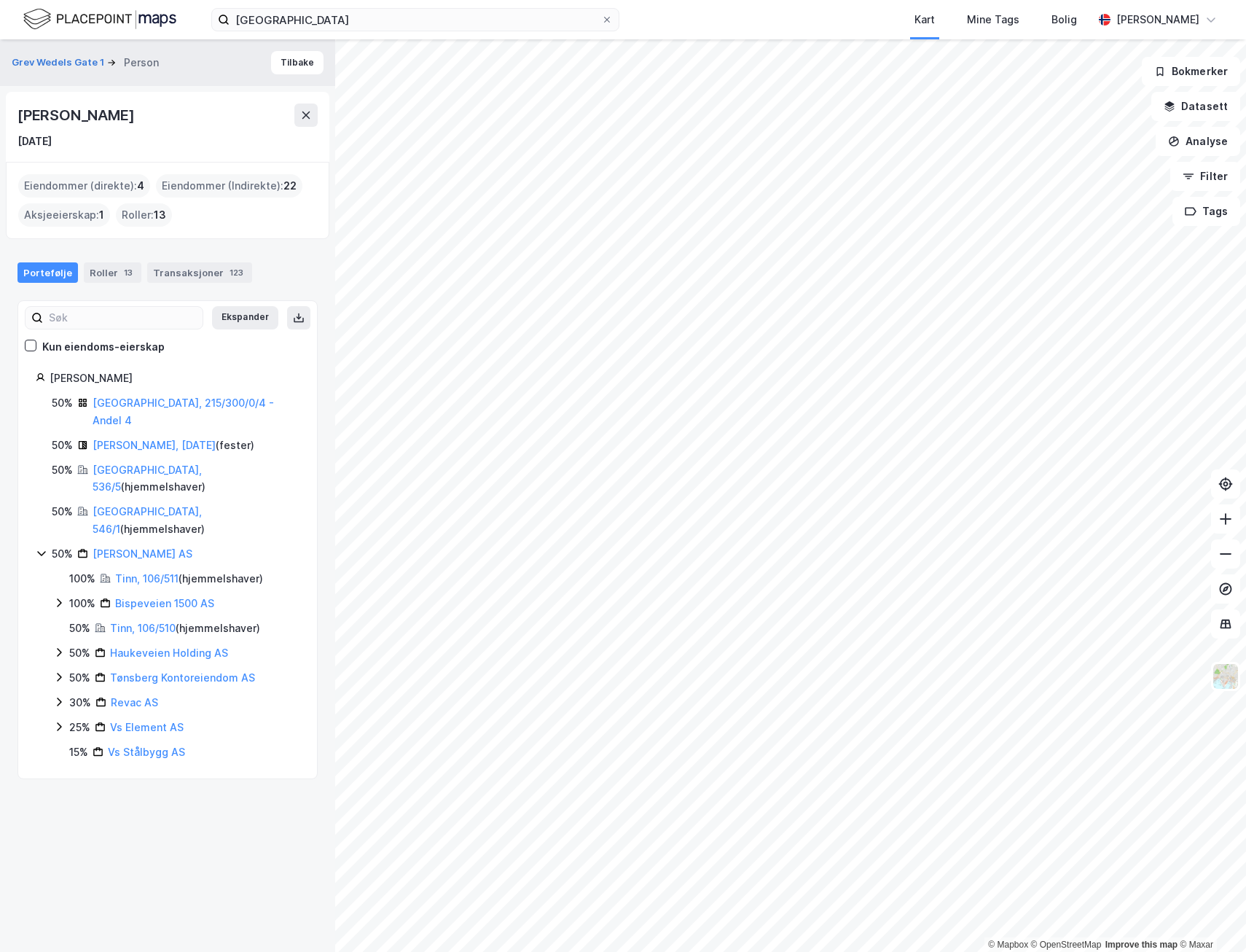
click at [56, 720] on icon at bounding box center [59, 726] width 12 height 12
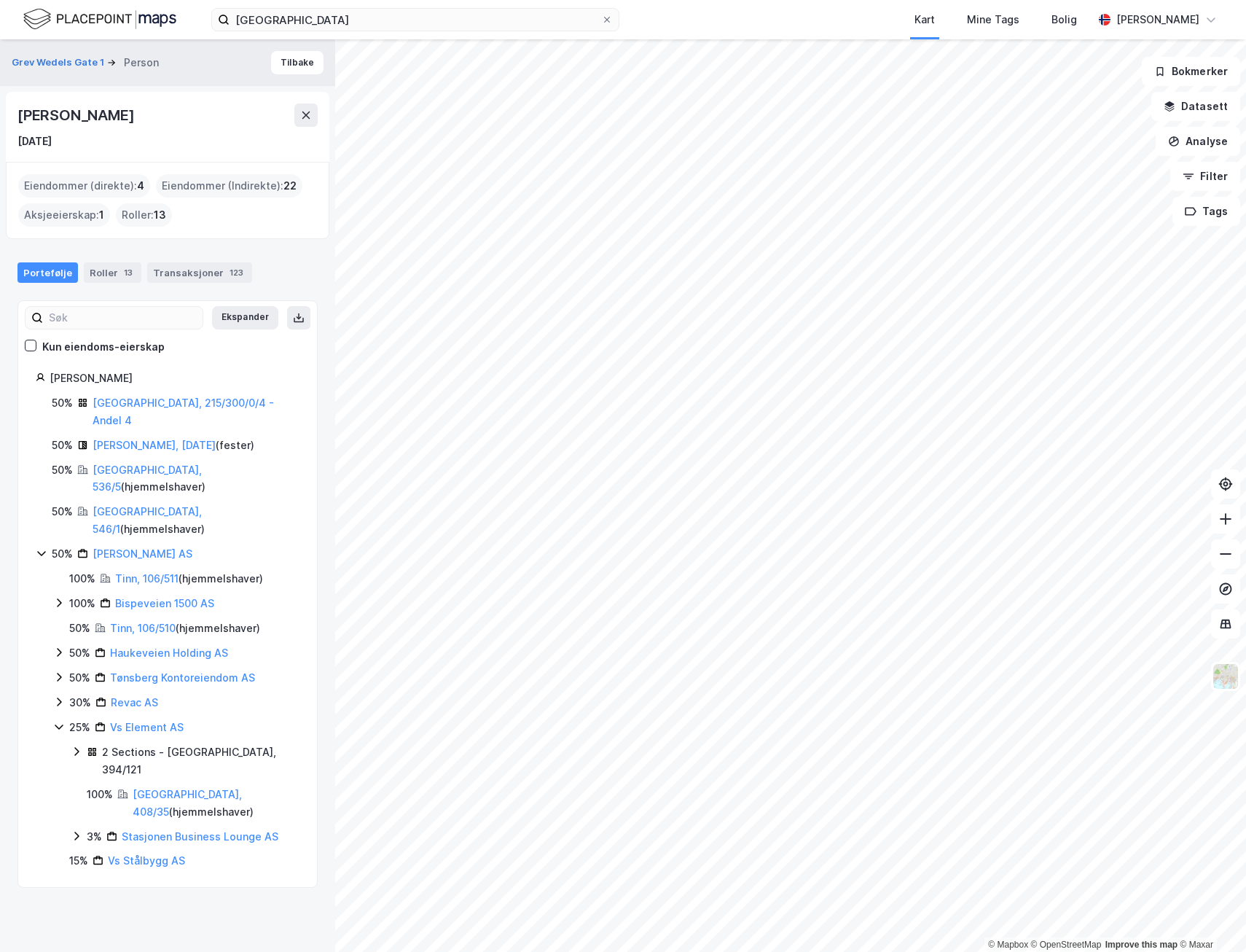
click at [56, 720] on icon at bounding box center [59, 726] width 12 height 12
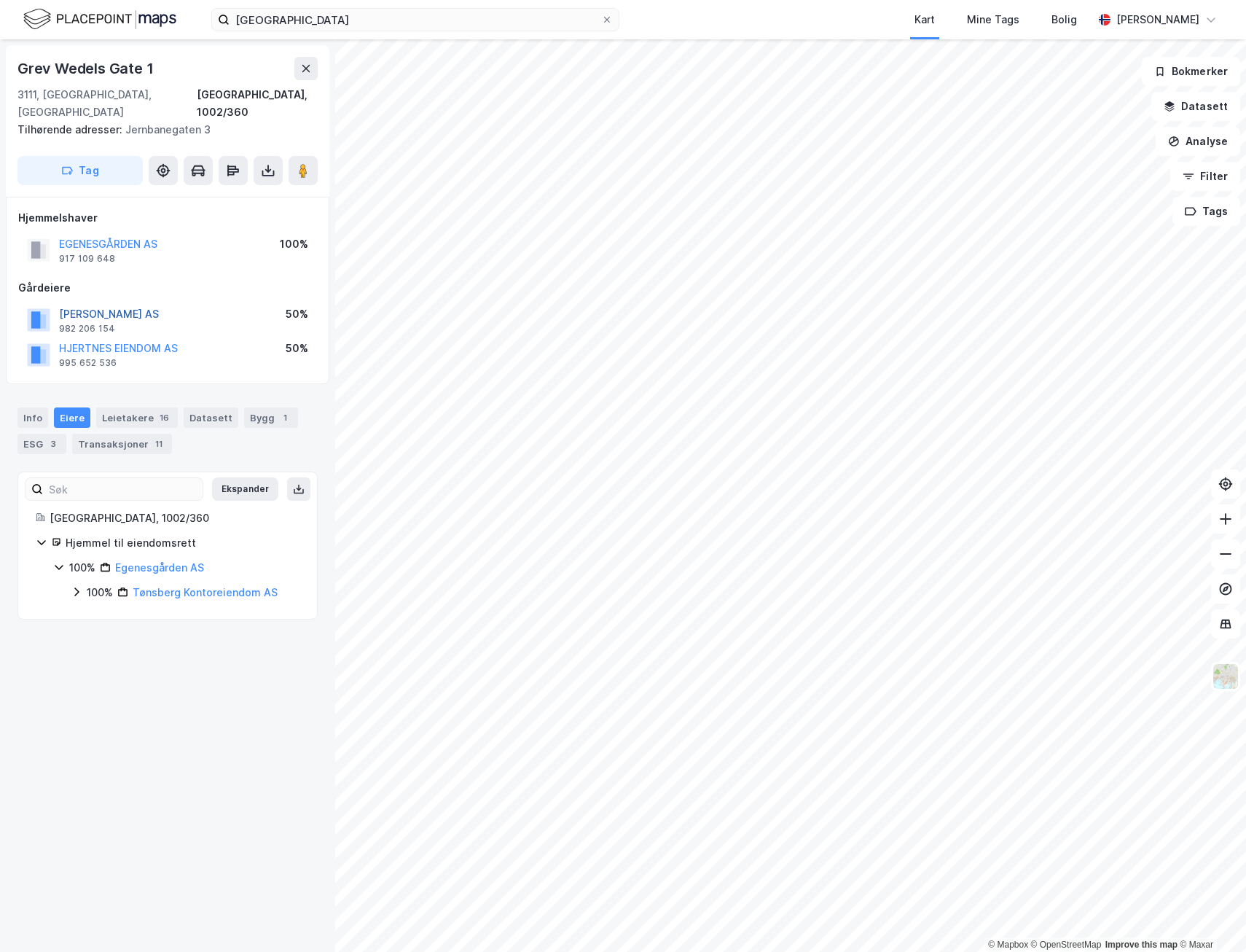
click at [0, 0] on button "[PERSON_NAME] AS" at bounding box center [0, 0] width 0 height 0
click at [128, 688] on div "[GEOGRAPHIC_DATA] 1 [GEOGRAPHIC_DATA], 1002/360 Tilhørende adresser: [STREET_AD…" at bounding box center [168, 495] width 335 height 912
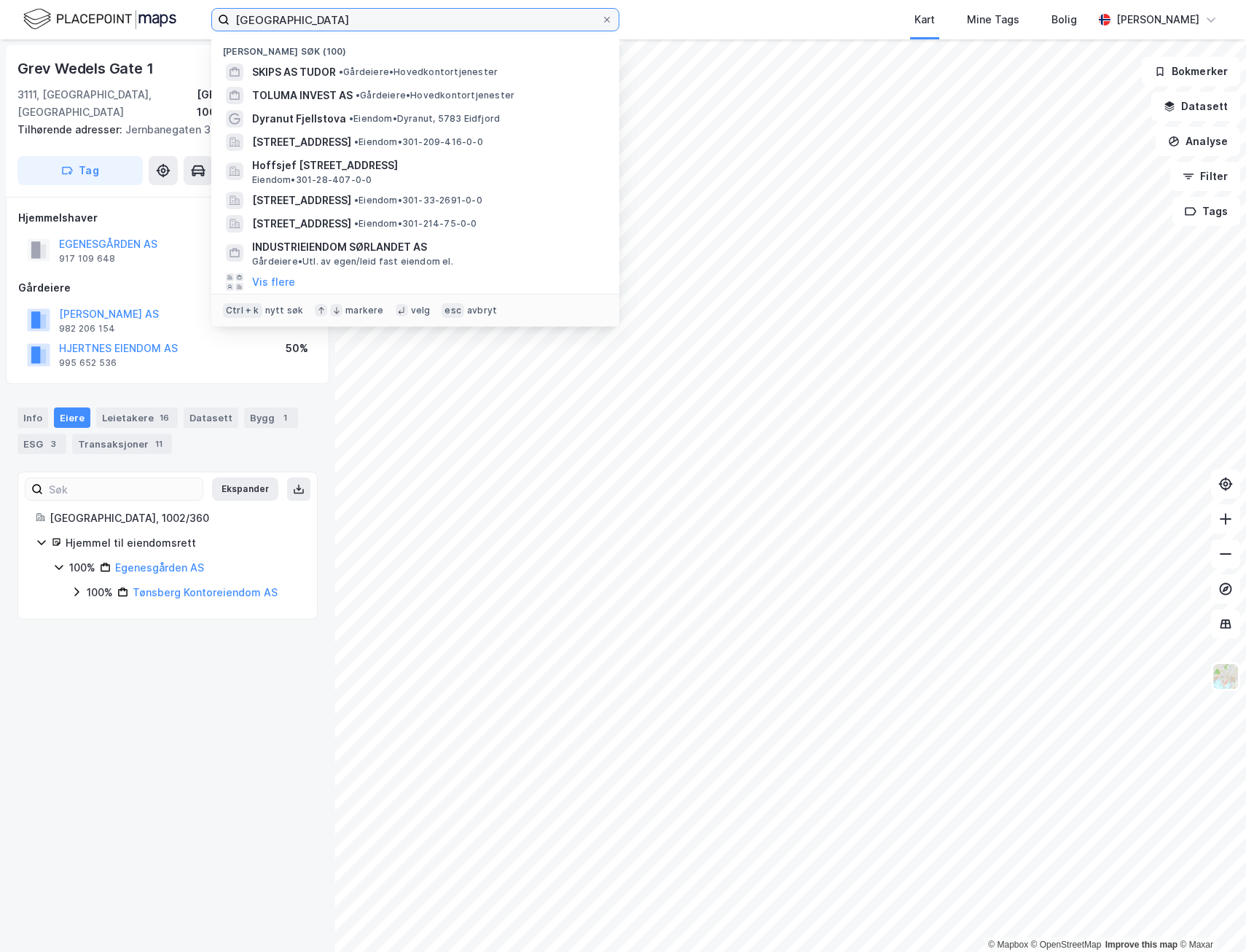
drag, startPoint x: 301, startPoint y: 17, endPoint x: 142, endPoint y: 0, distance: 159.9
click at [138, 7] on div "tønsberg Nylige søk (100) SKIPS AS TUDOR • Gårdeiere • Hovedkontortjenester TOL…" at bounding box center [623, 19] width 1246 height 39
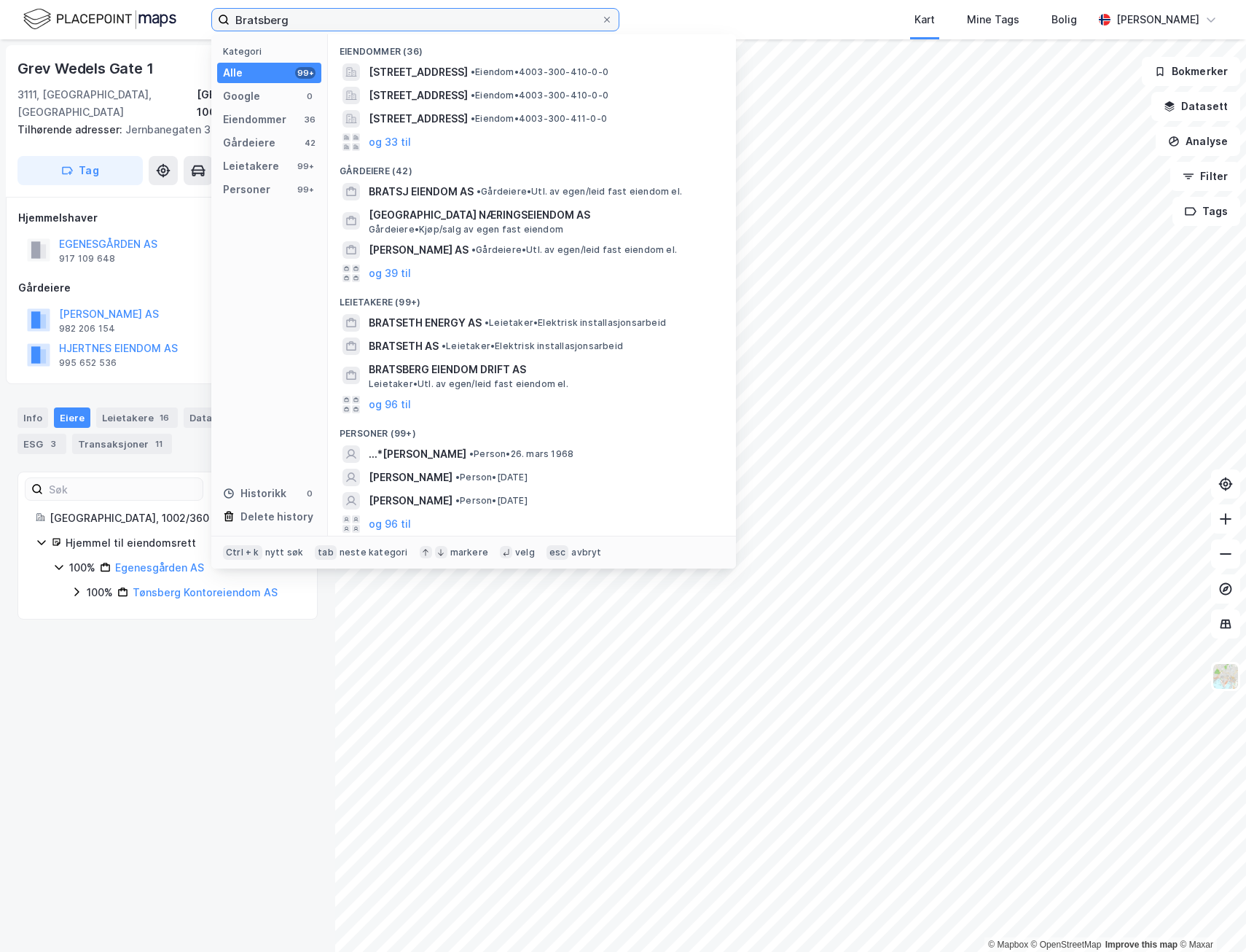
type input "Bratsberg"
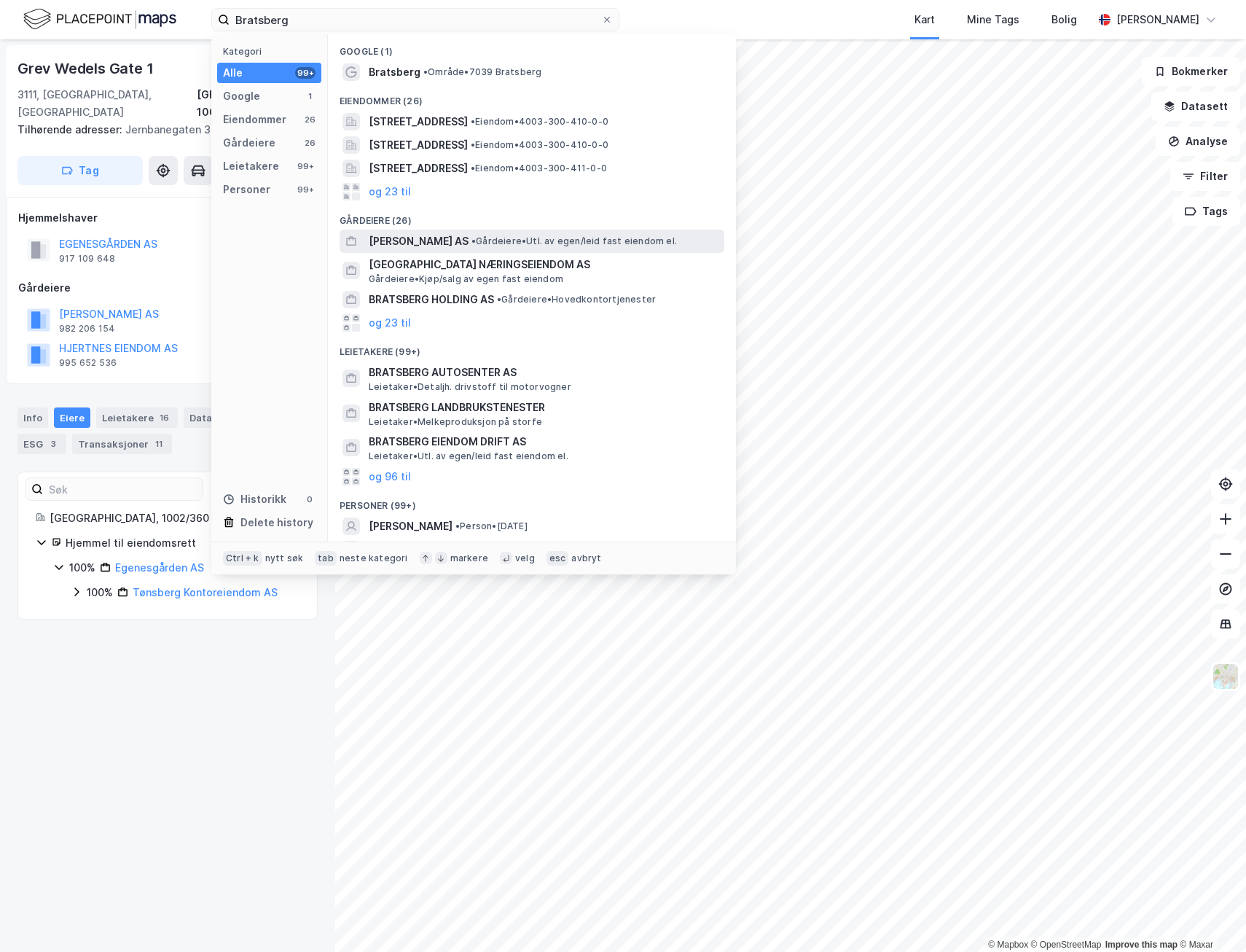
click at [413, 244] on span "[PERSON_NAME] AS" at bounding box center [418, 241] width 100 height 17
